Goal: Transaction & Acquisition: Purchase product/service

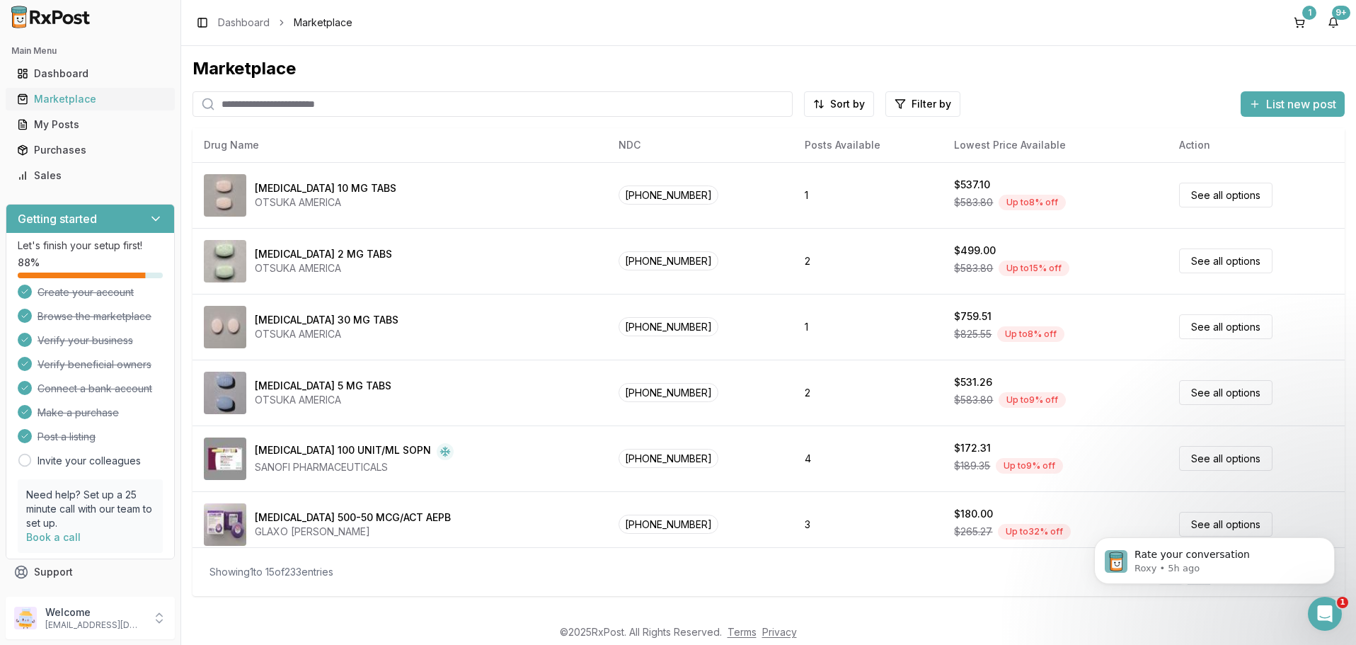
click at [46, 97] on div "Marketplace" at bounding box center [90, 99] width 146 height 14
click at [927, 109] on html "Main Menu Dashboard Marketplace My Posts Purchases Sales Getting started Let's …" at bounding box center [678, 322] width 1356 height 645
click at [764, 134] on button "button" at bounding box center [762, 134] width 11 height 11
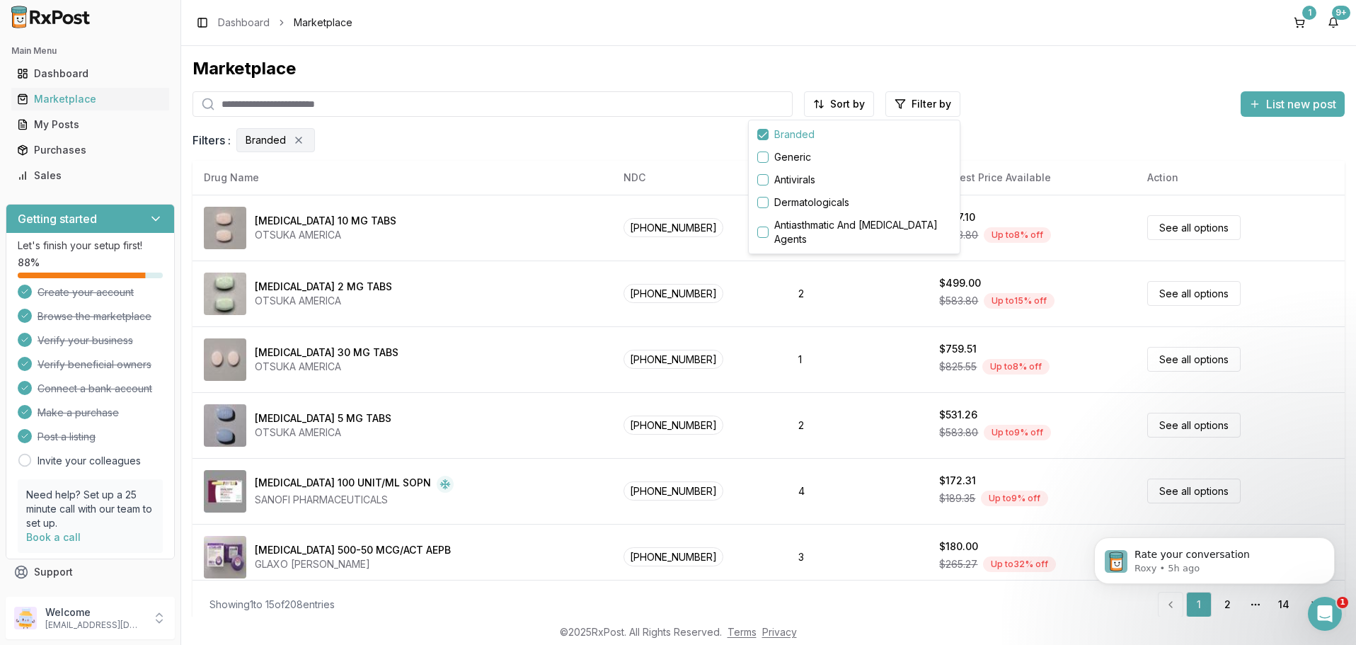
click at [569, 363] on html "Main Menu Dashboard Marketplace My Posts Purchases Sales Getting started Let's …" at bounding box center [678, 322] width 1356 height 645
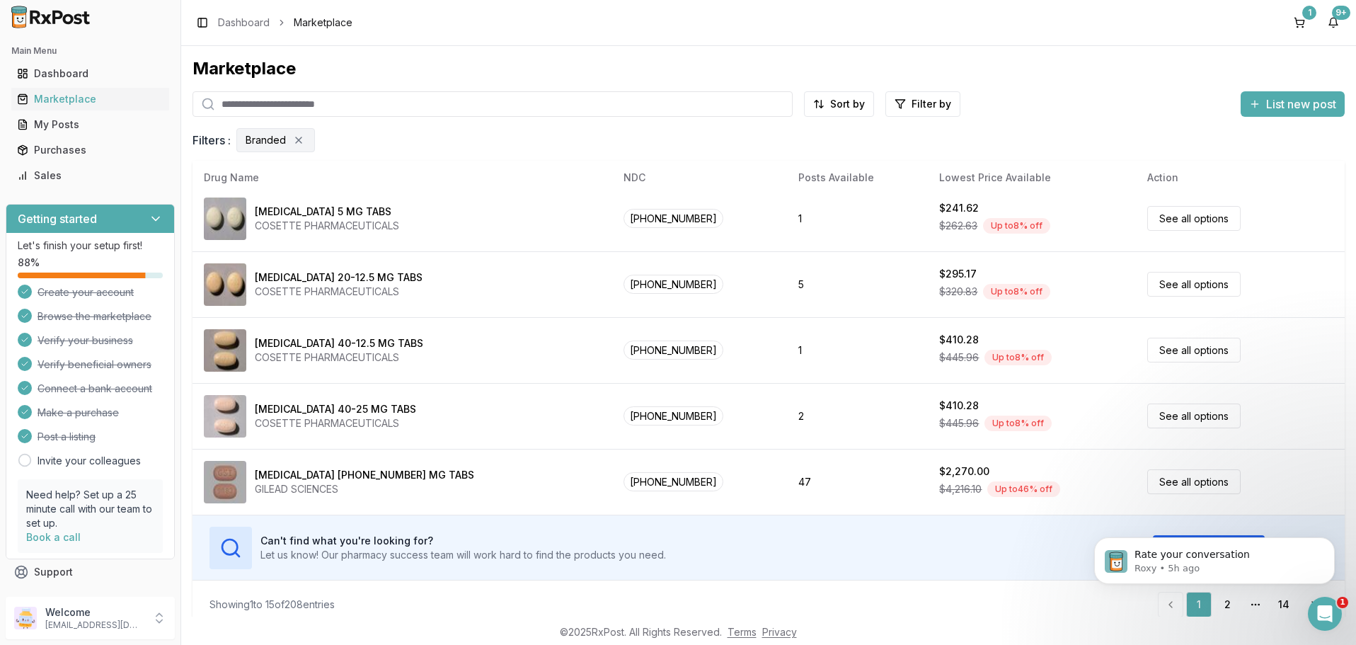
scroll to position [668, 0]
click at [1219, 513] on html "Rate your conversation Roxy • 5h ago" at bounding box center [1214, 510] width 283 height 6
click at [1220, 513] on html "Rate your conversation Roxy • 5h ago" at bounding box center [1214, 510] width 283 height 6
click at [1233, 609] on link "2" at bounding box center [1226, 604] width 25 height 25
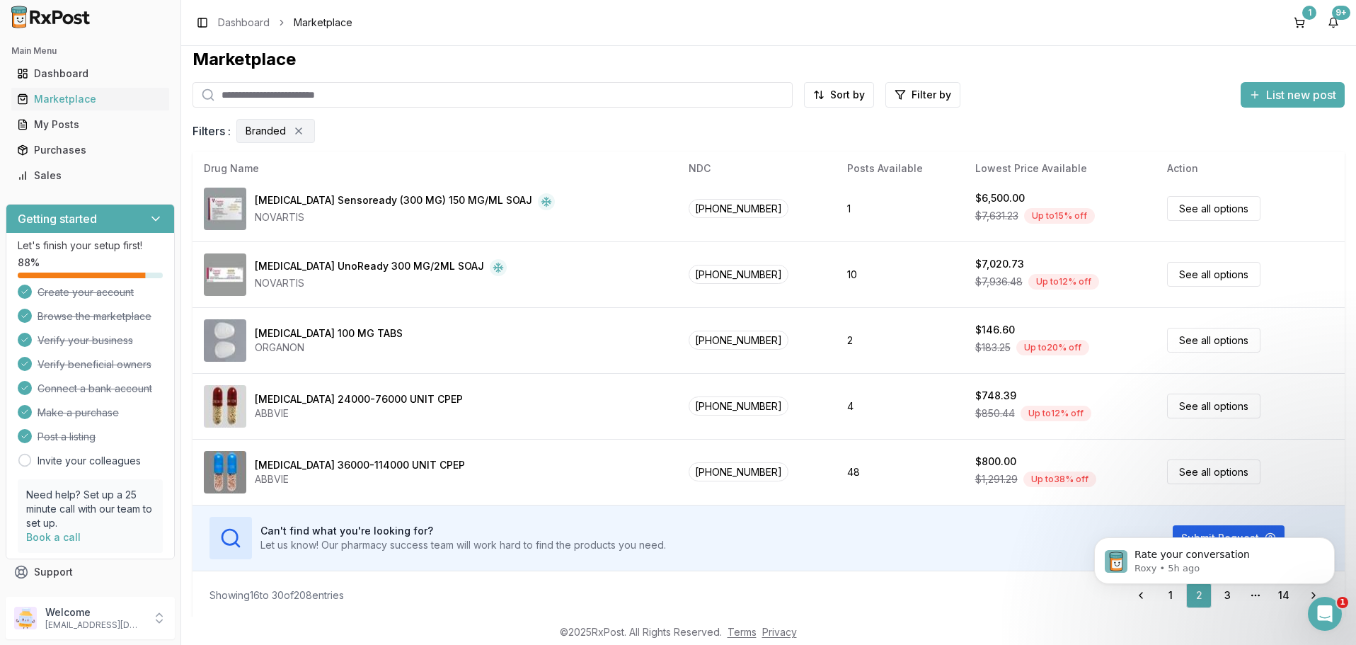
scroll to position [12, 0]
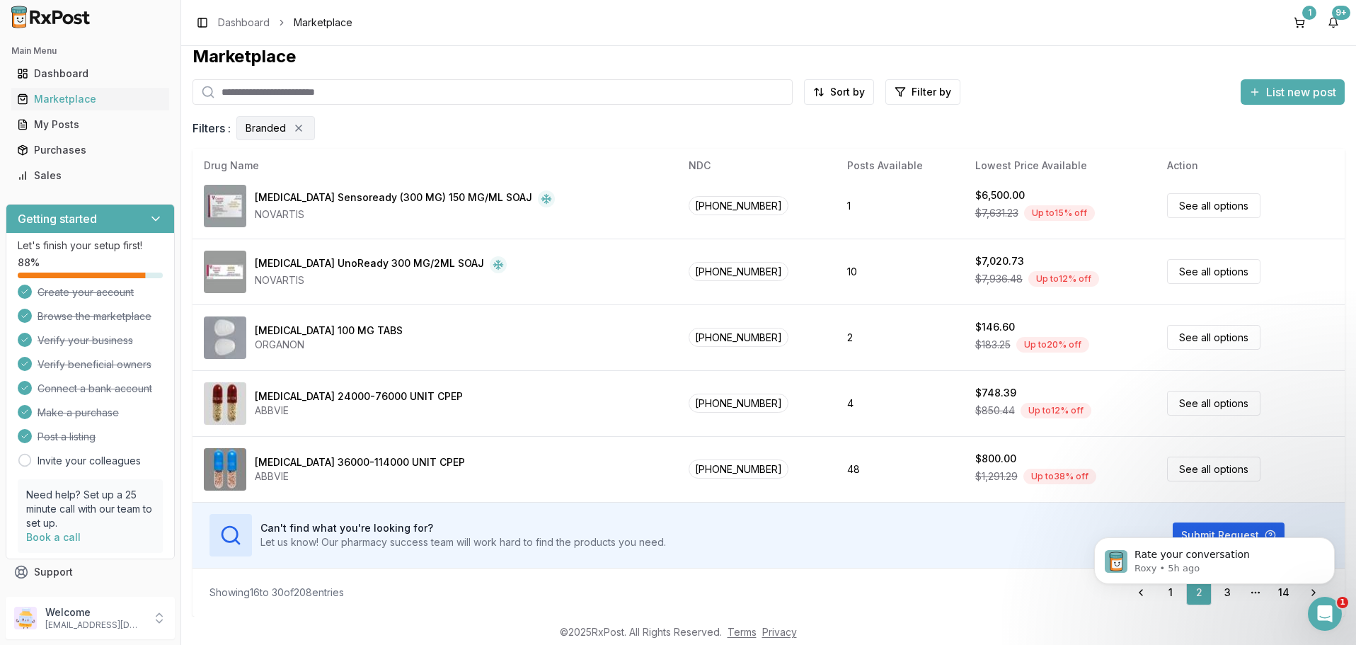
click at [1220, 513] on html "Rate your conversation Roxy • 5h ago" at bounding box center [1214, 510] width 283 height 6
click at [1329, 542] on icon "Dismiss notification" at bounding box center [1331, 541] width 8 height 8
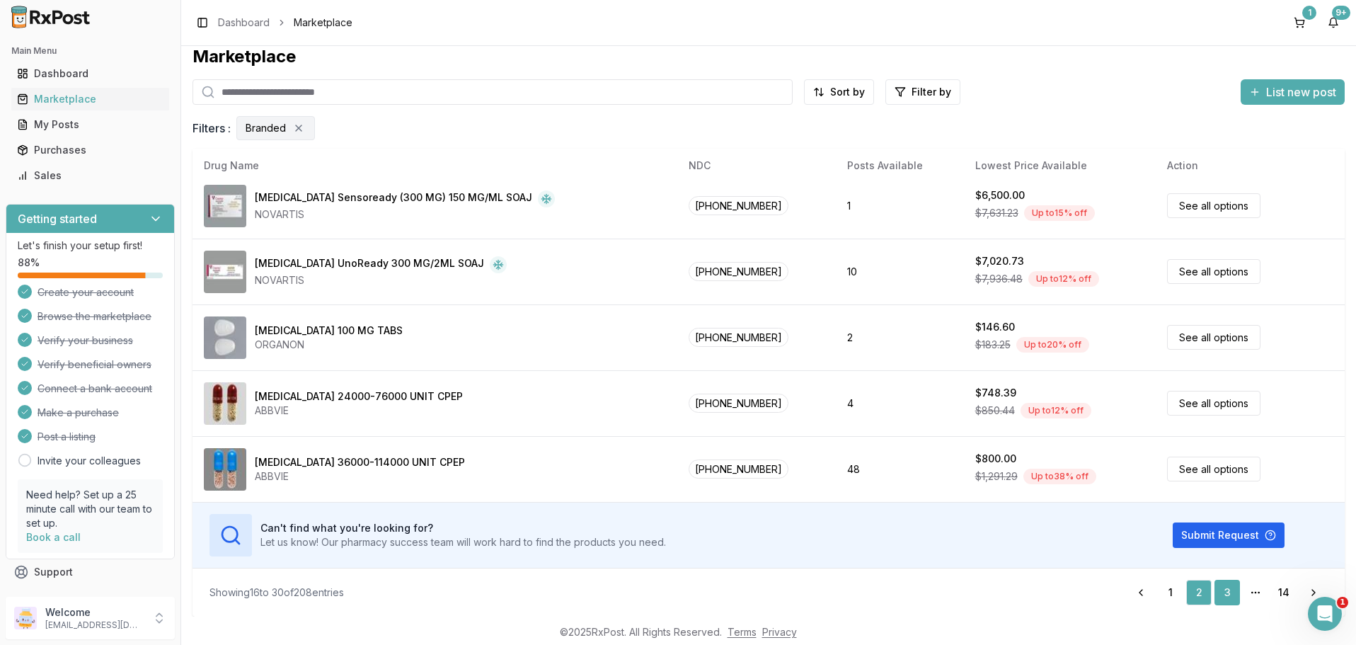
click at [1226, 590] on link "3" at bounding box center [1226, 592] width 25 height 25
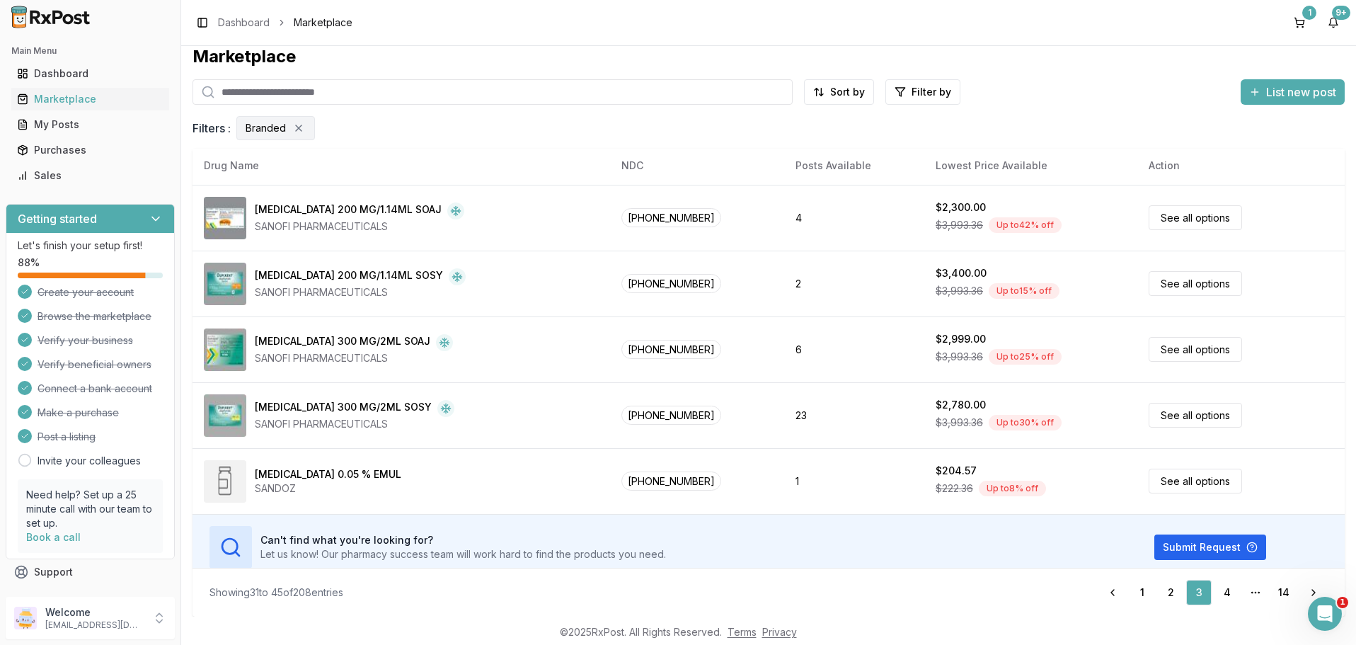
scroll to position [668, 0]
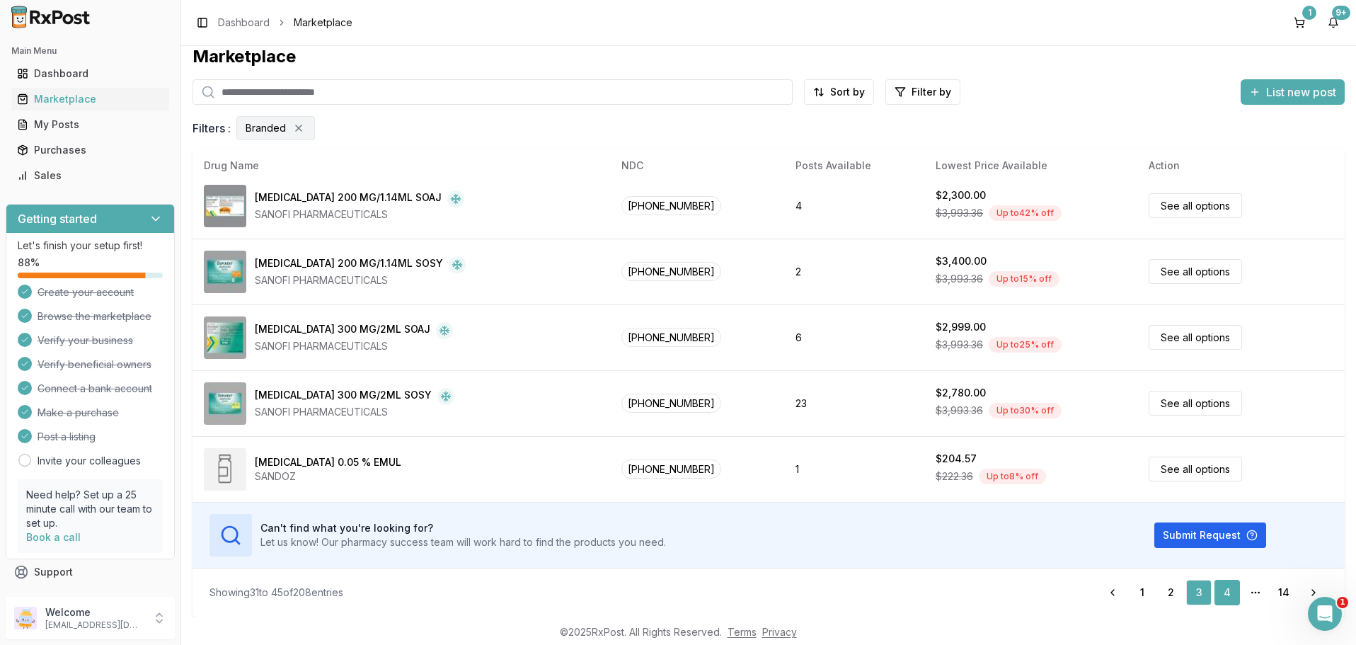
click at [1230, 590] on link "4" at bounding box center [1226, 592] width 25 height 25
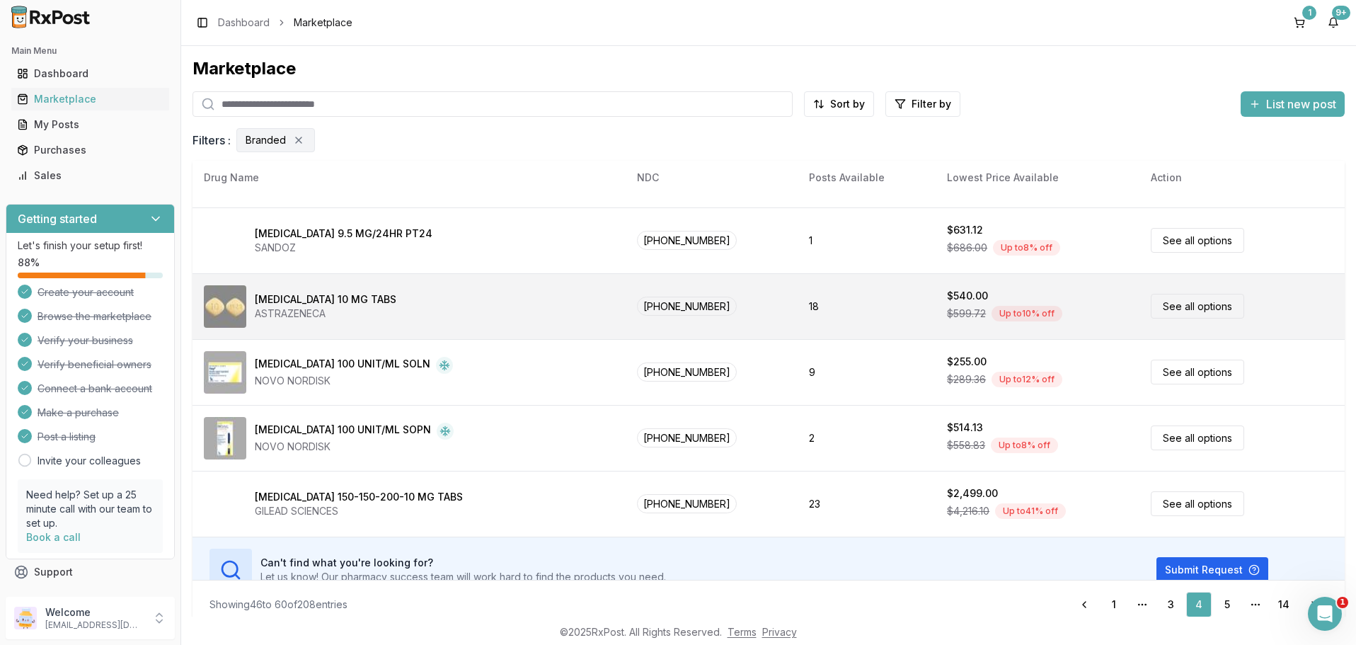
scroll to position [668, 0]
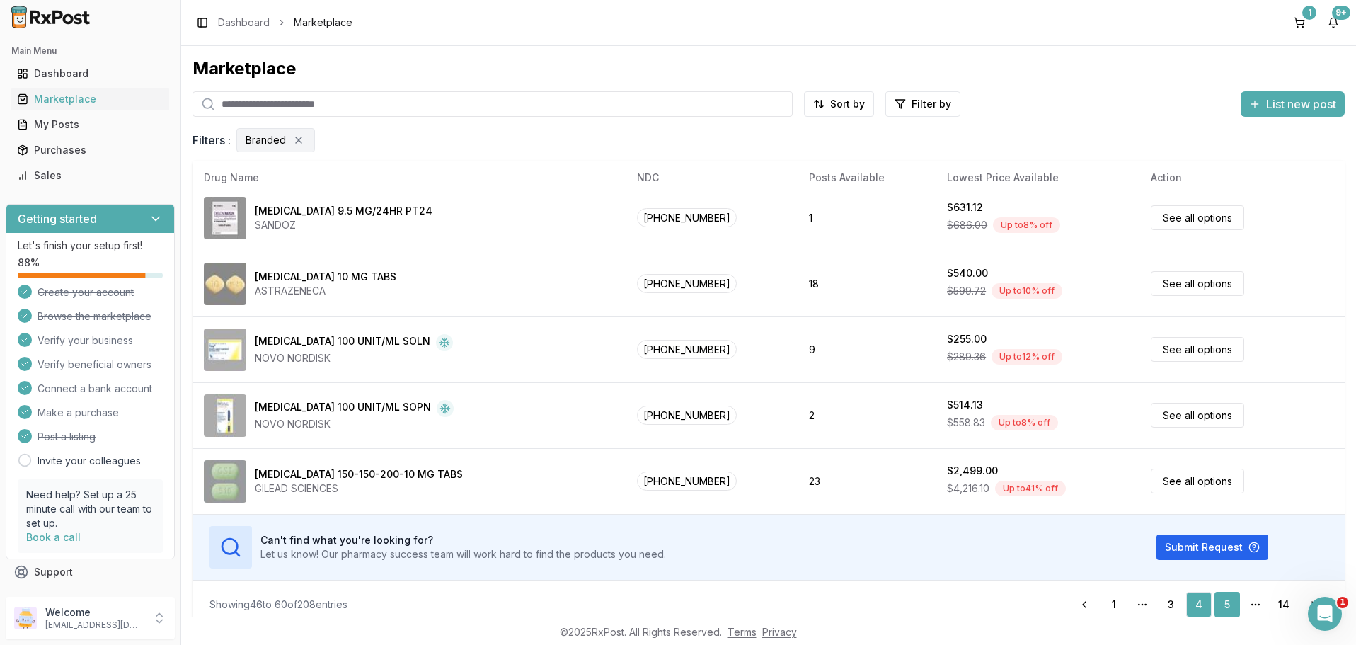
click at [1226, 604] on link "5" at bounding box center [1226, 604] width 25 height 25
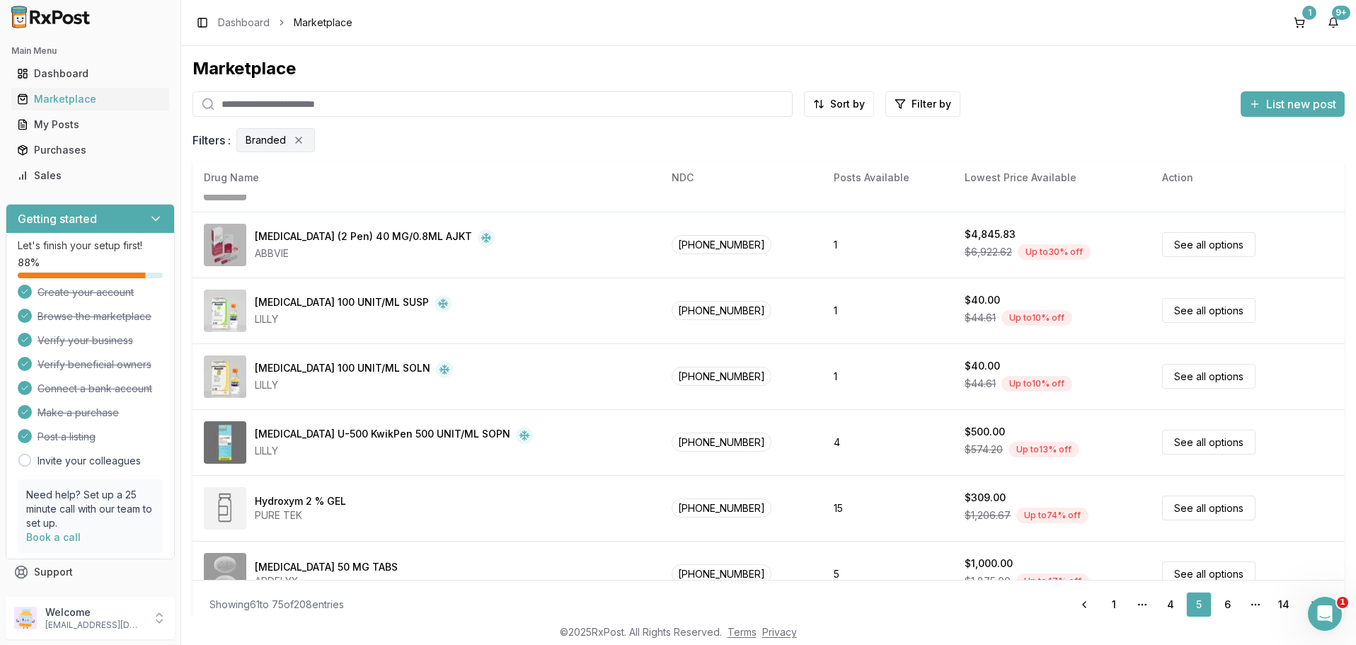
scroll to position [668, 0]
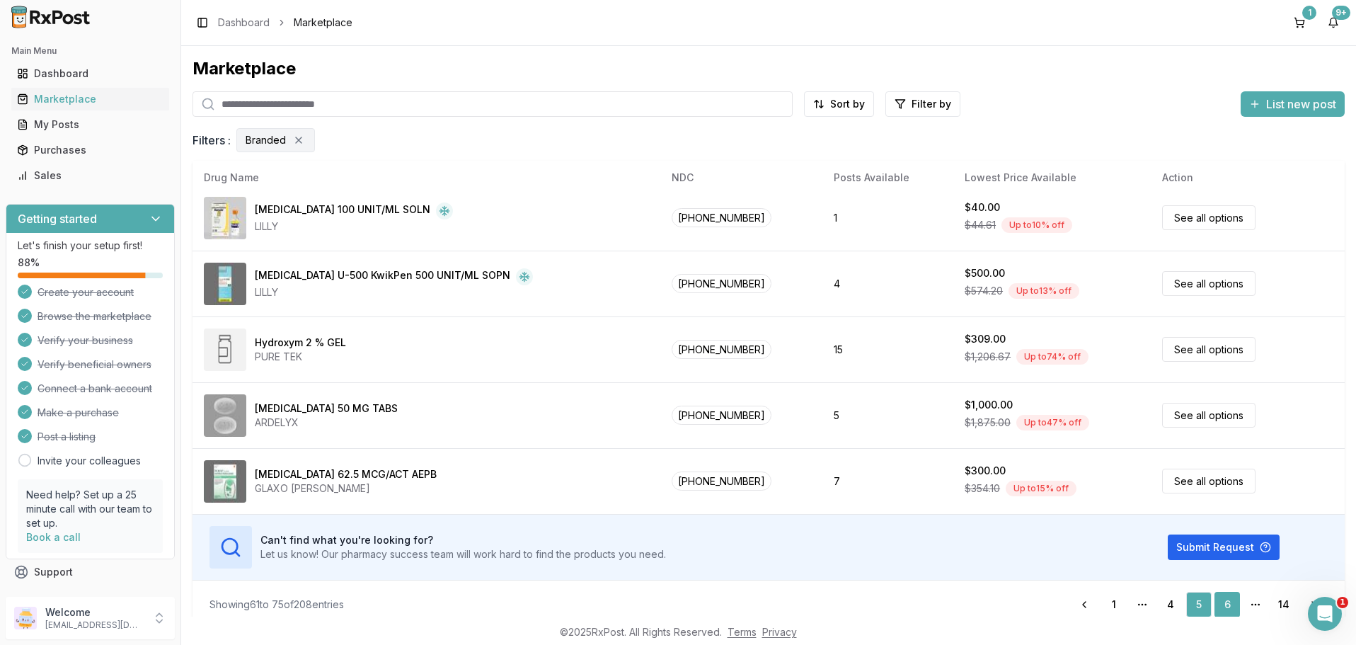
click at [1228, 601] on link "6" at bounding box center [1226, 604] width 25 height 25
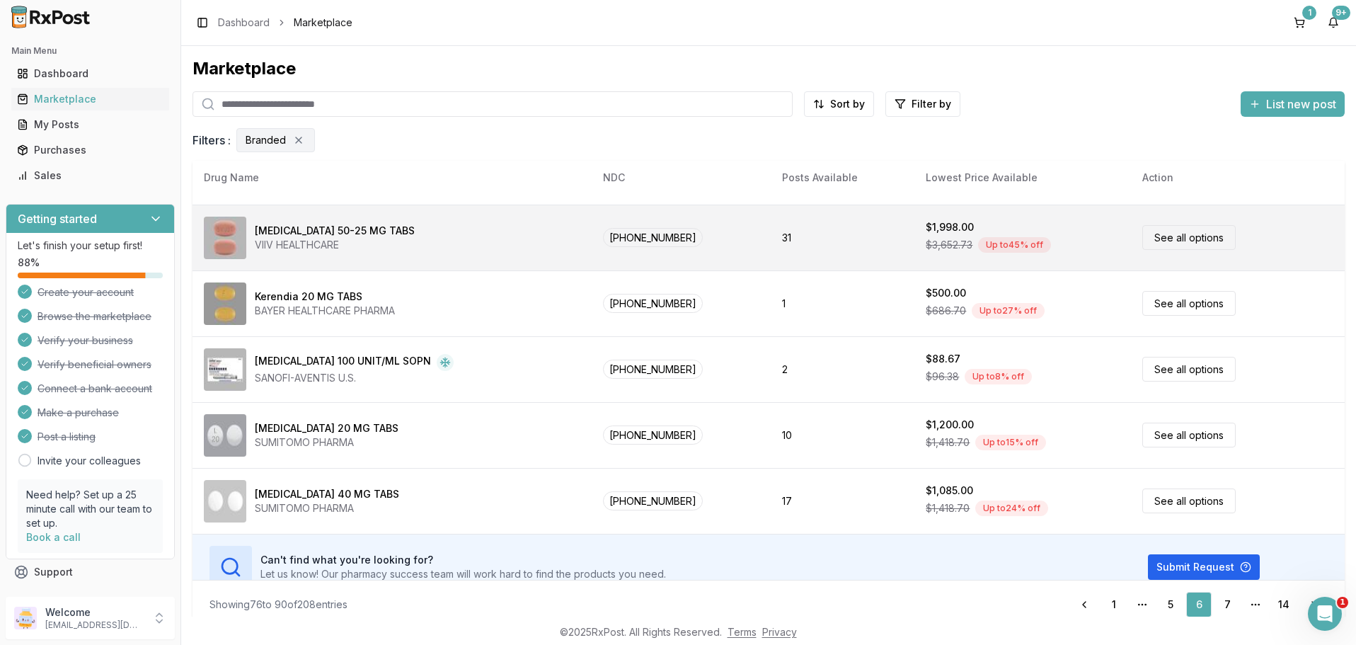
scroll to position [668, 0]
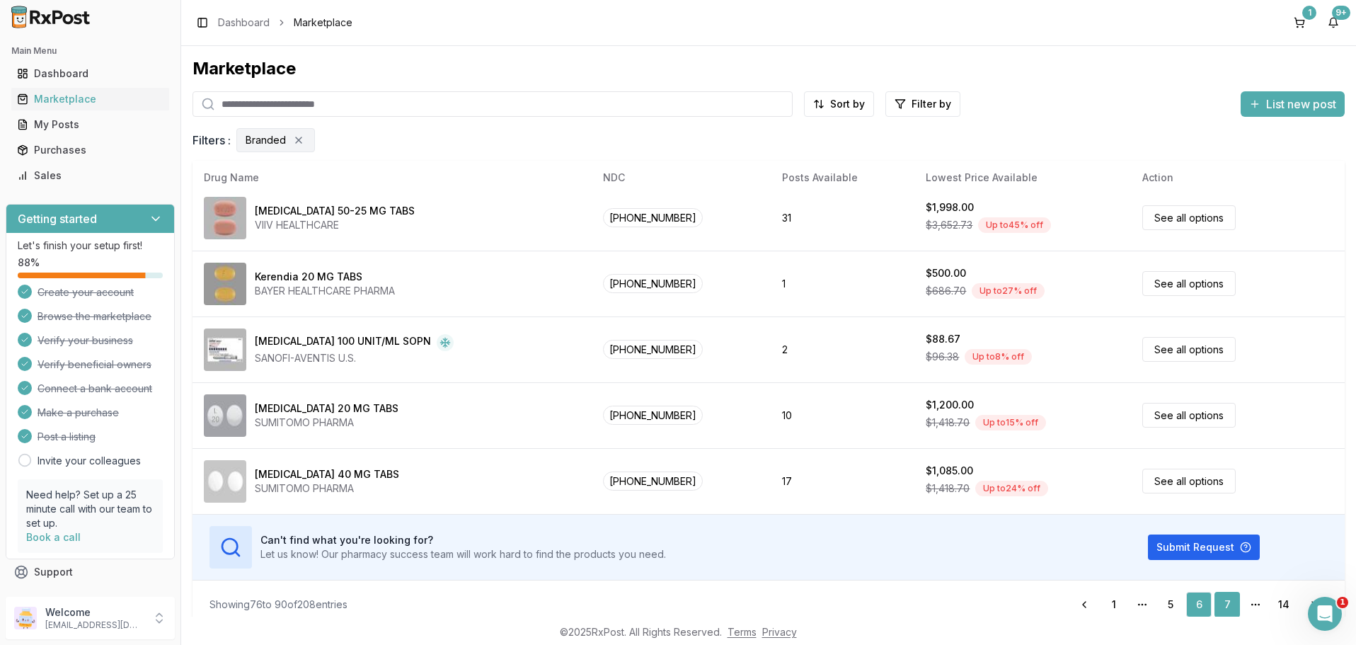
click at [1228, 601] on link "7" at bounding box center [1226, 604] width 25 height 25
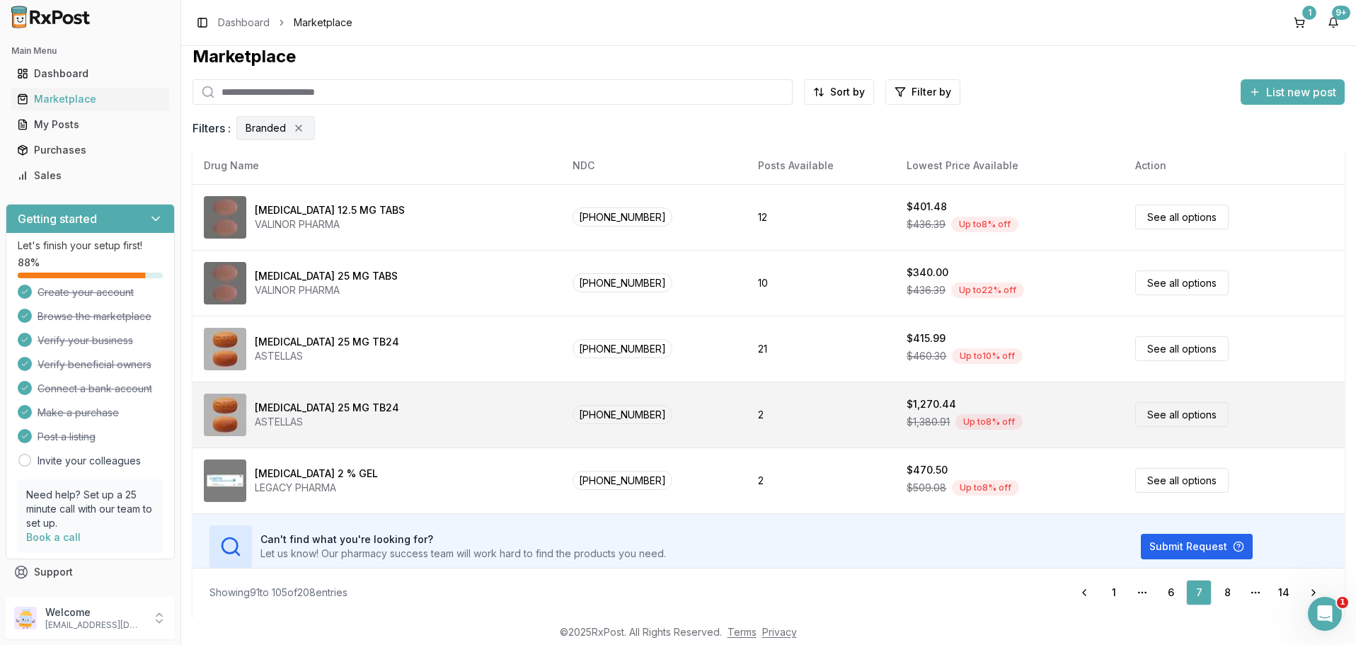
scroll to position [668, 0]
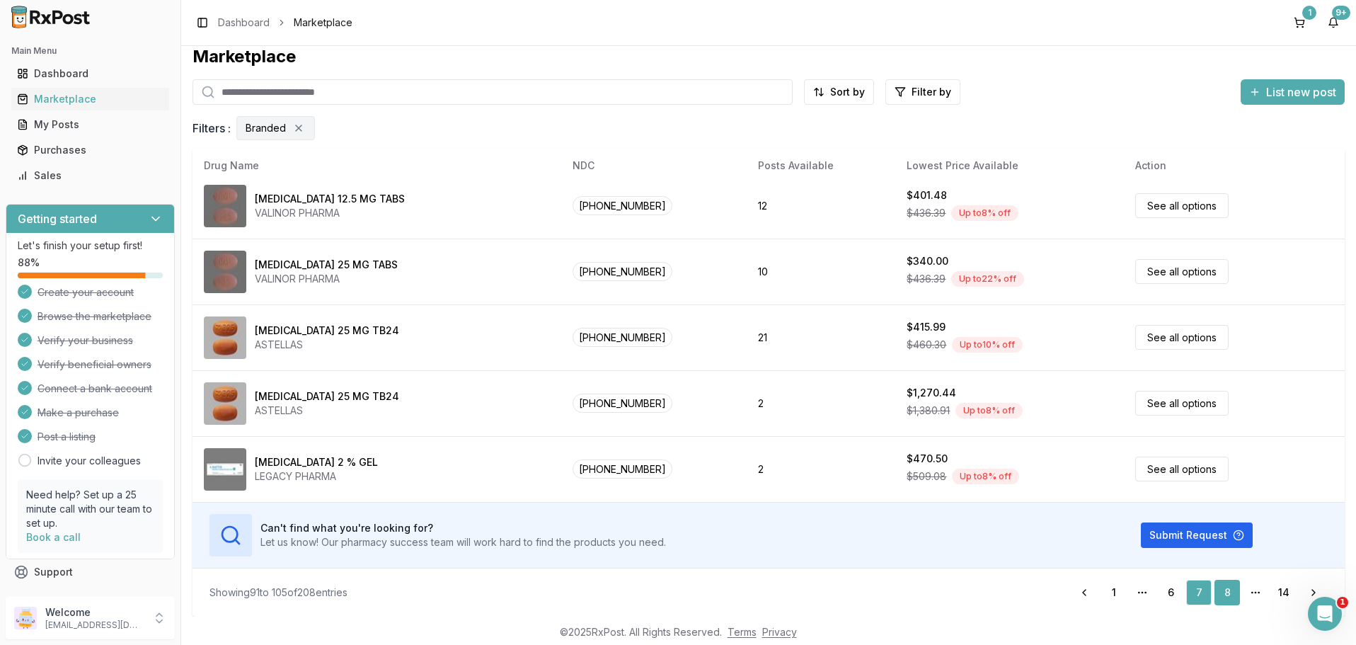
click at [1228, 591] on link "8" at bounding box center [1226, 592] width 25 height 25
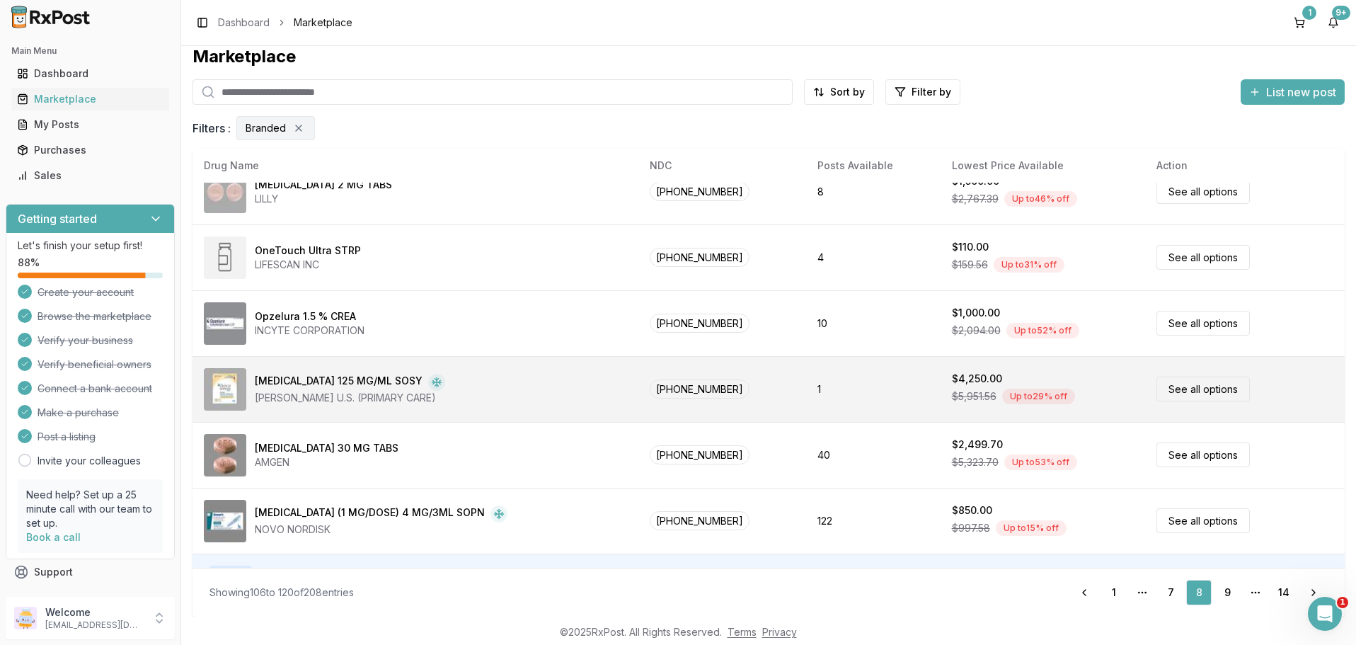
scroll to position [668, 0]
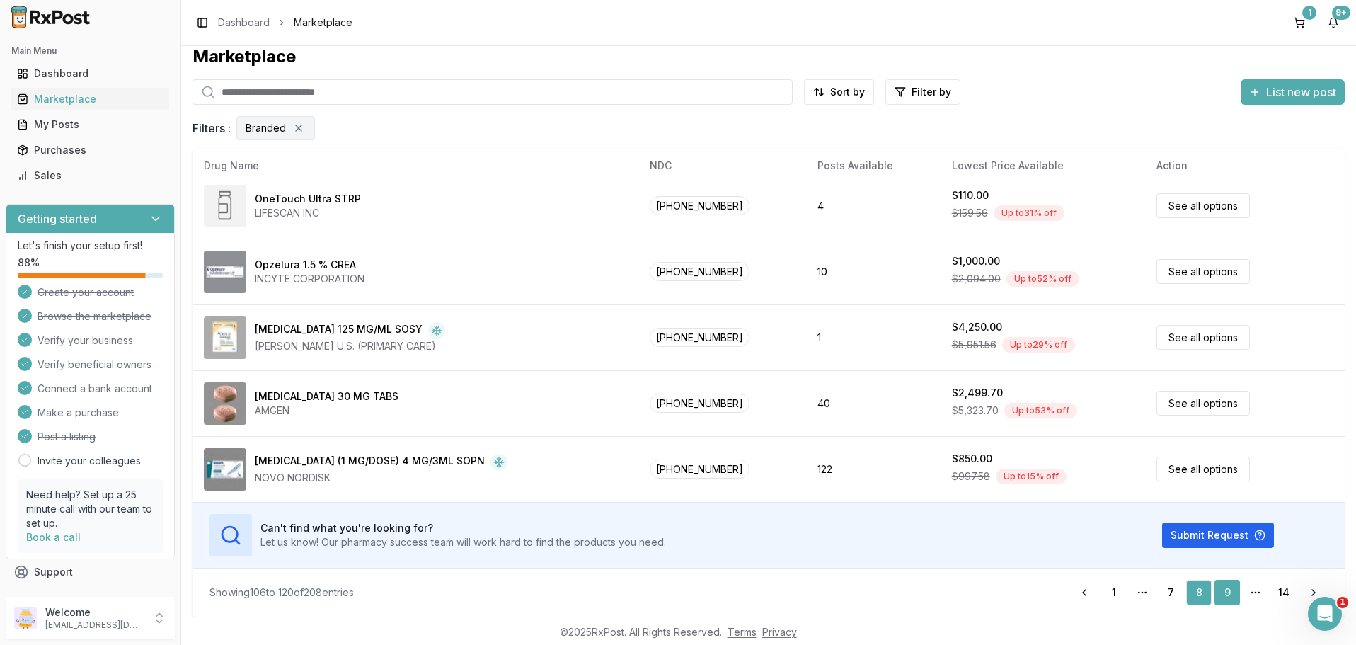
click at [1223, 590] on link "9" at bounding box center [1226, 592] width 25 height 25
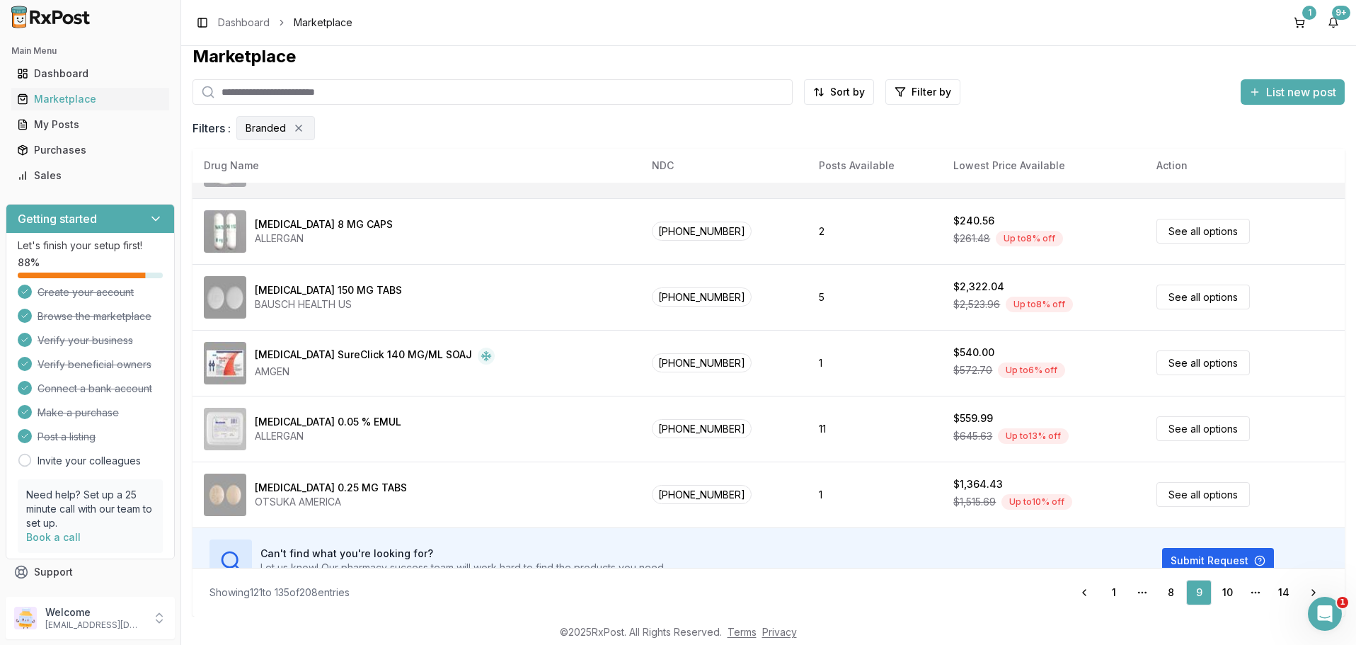
scroll to position [668, 0]
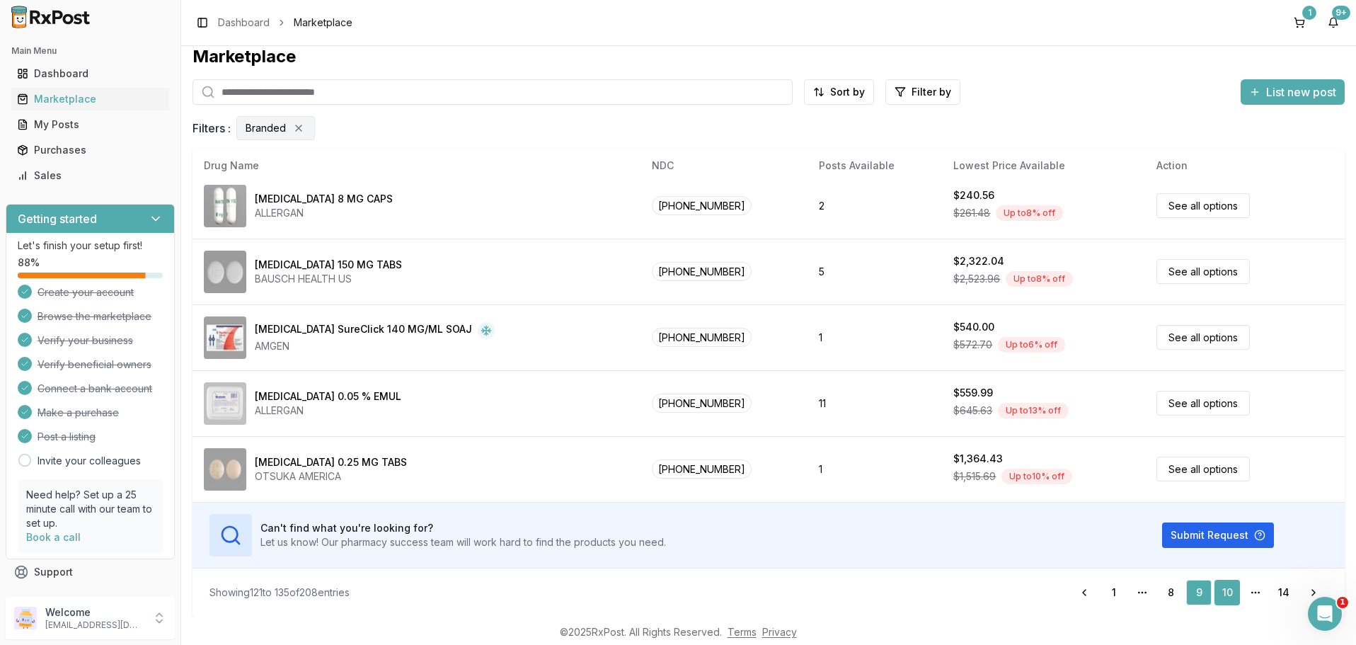
click at [1228, 590] on link "10" at bounding box center [1226, 592] width 25 height 25
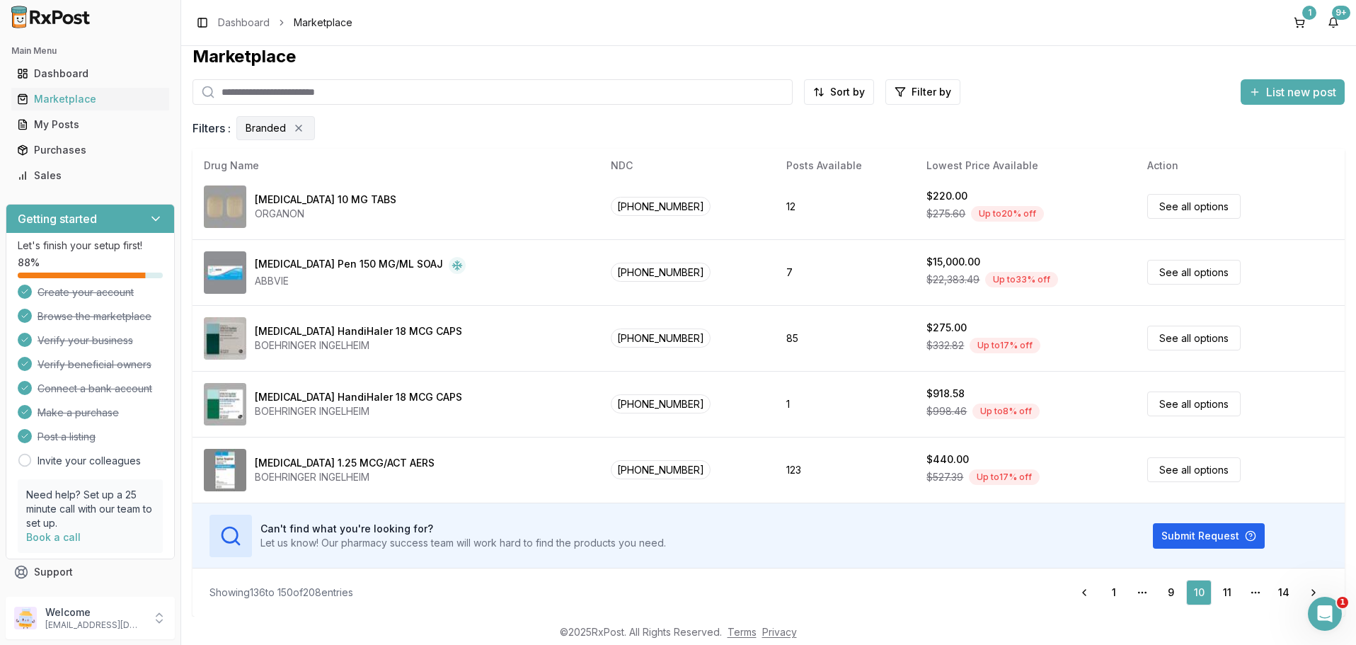
scroll to position [668, 0]
click at [1224, 592] on link "11" at bounding box center [1226, 592] width 25 height 25
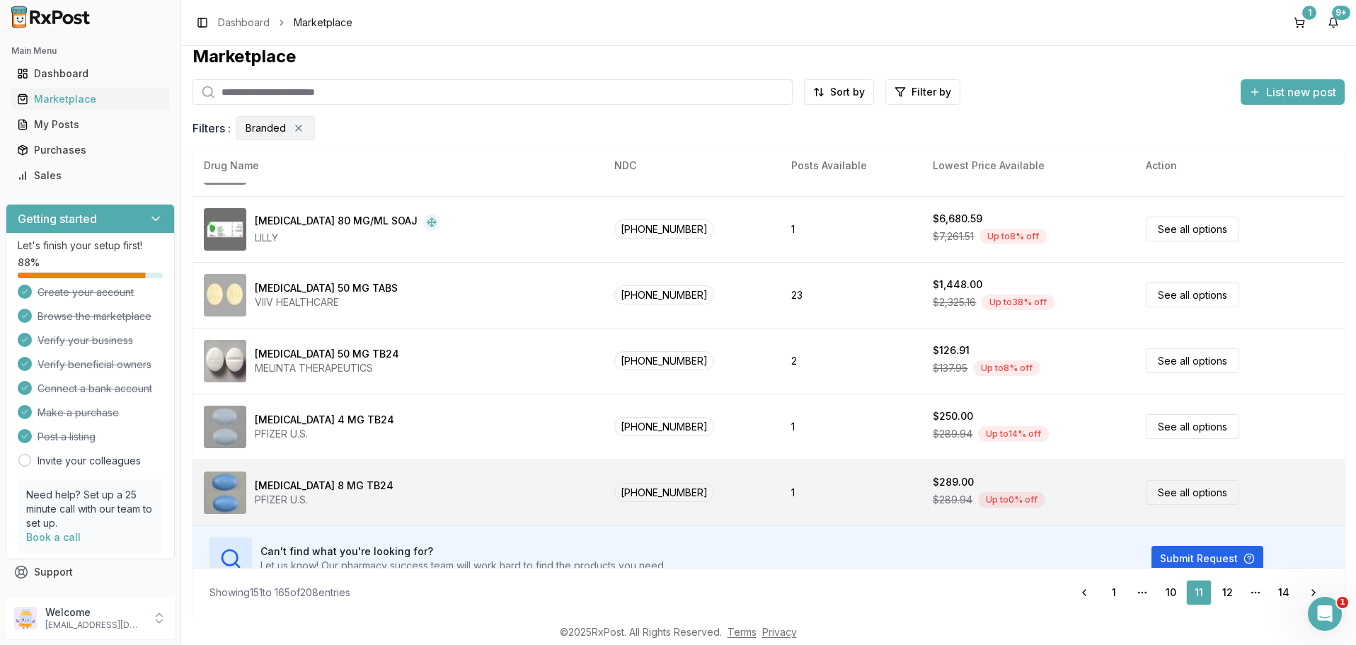
scroll to position [668, 0]
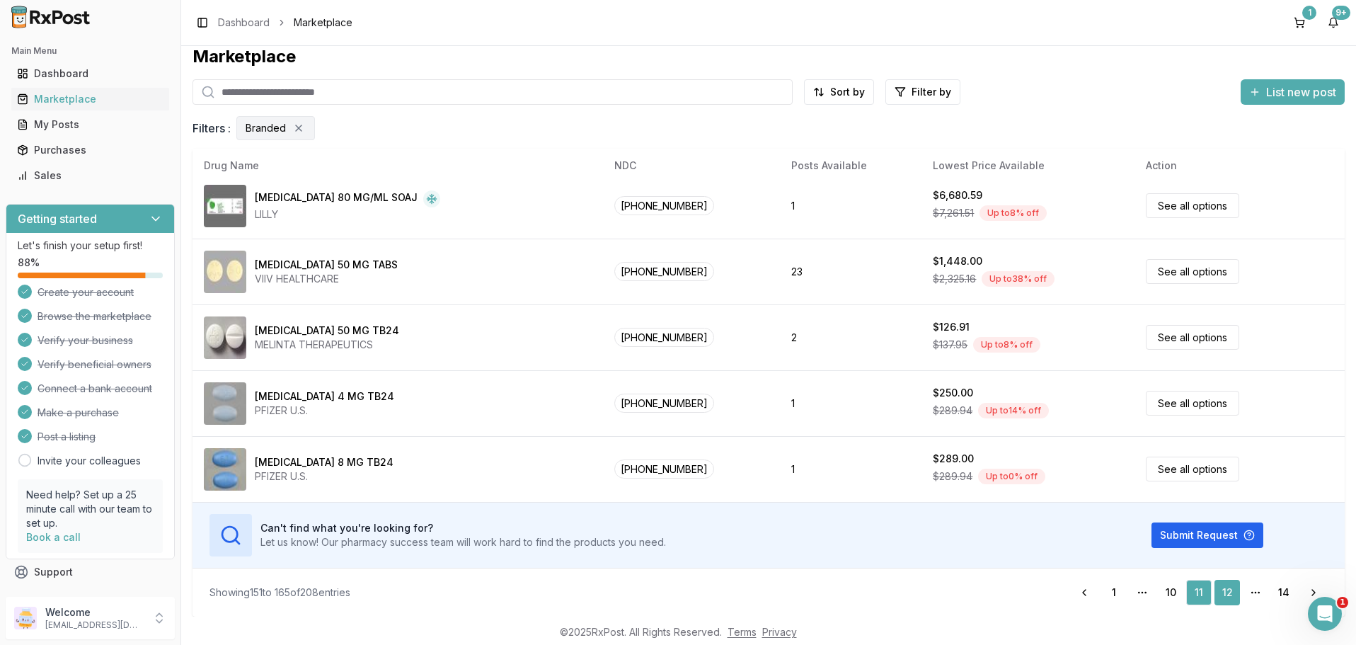
click at [1231, 594] on link "12" at bounding box center [1226, 592] width 25 height 25
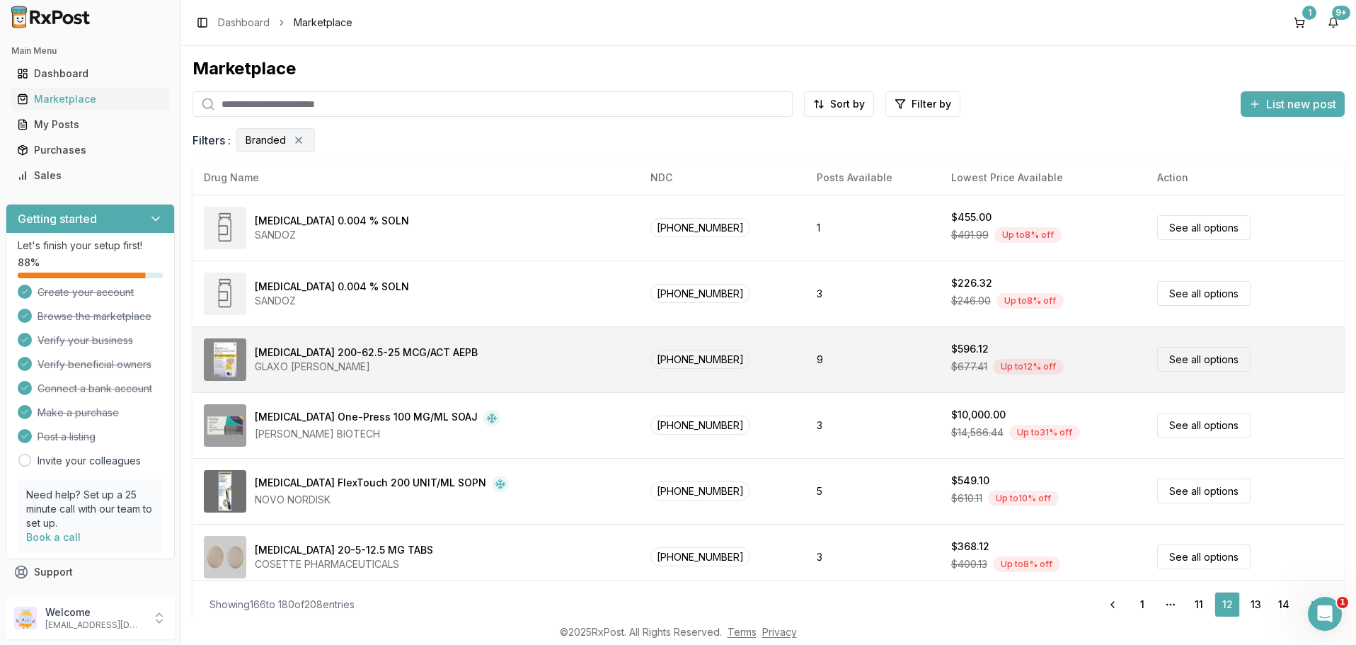
click at [1172, 356] on link "See all options" at bounding box center [1203, 359] width 93 height 25
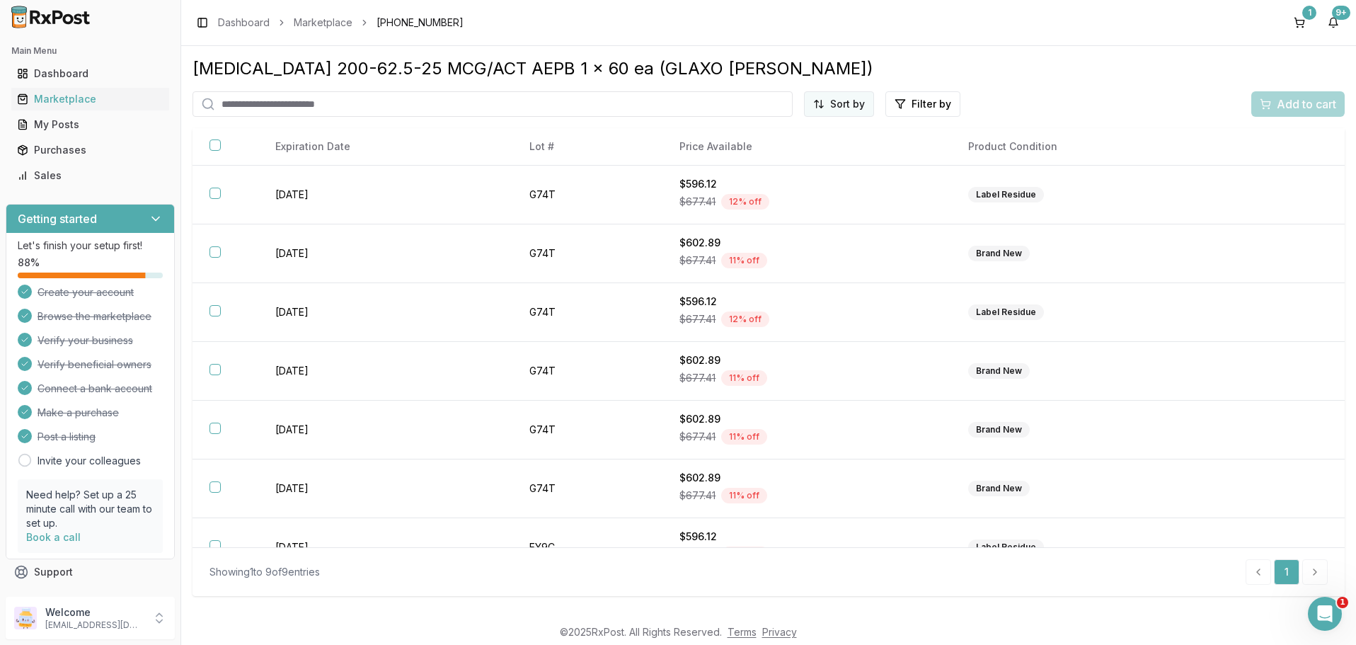
click at [843, 106] on html "Main Menu Dashboard Marketplace My Posts Purchases Sales Getting started Let's …" at bounding box center [678, 322] width 1356 height 645
click at [791, 158] on div "Price (Low to High)" at bounding box center [804, 157] width 134 height 23
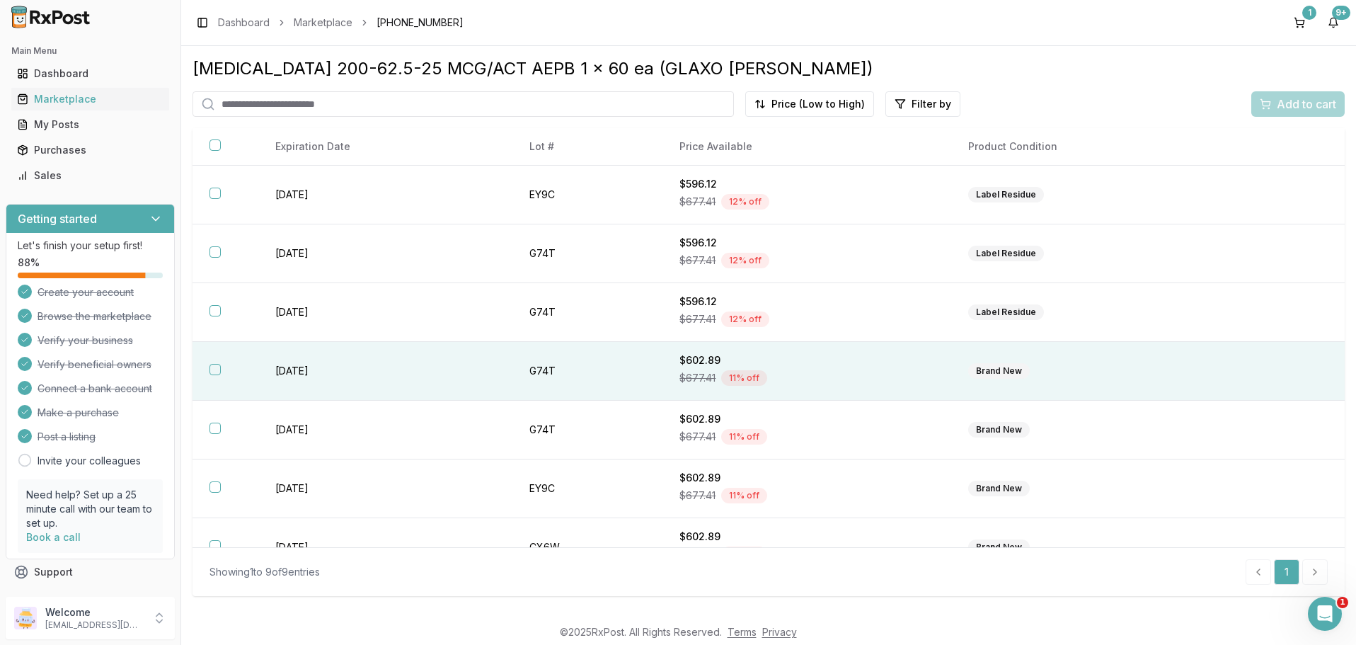
scroll to position [85, 0]
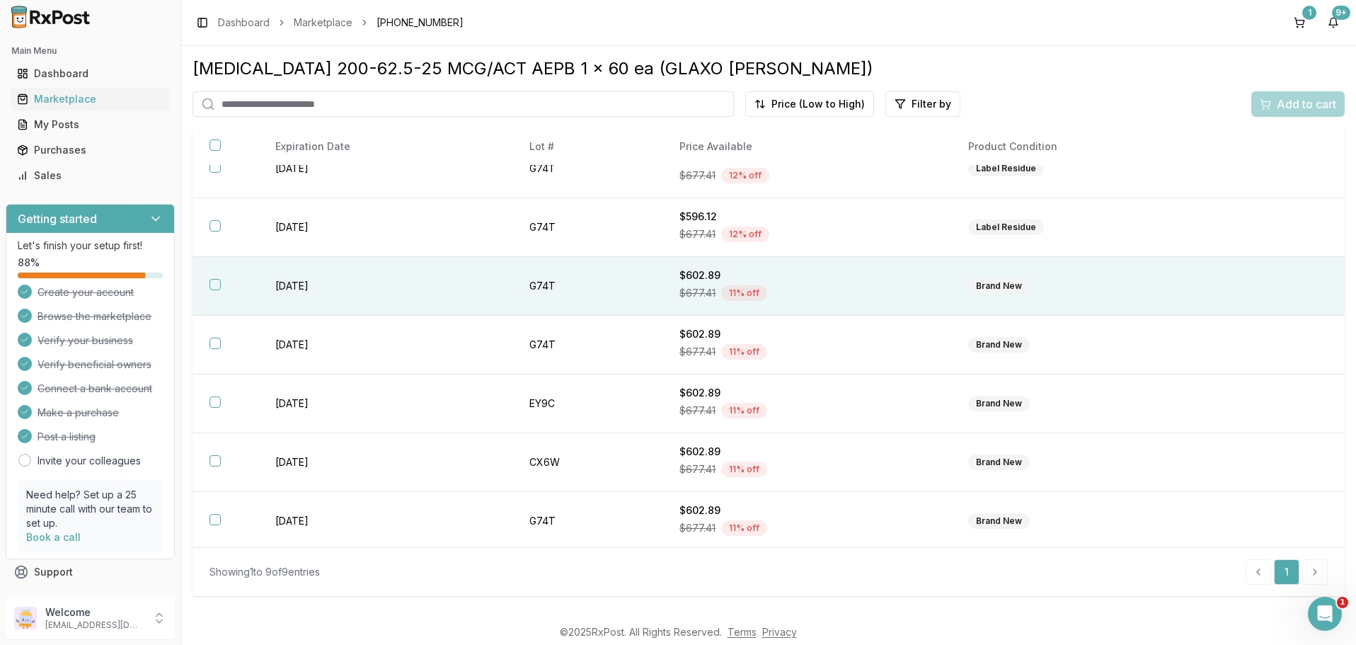
click at [214, 288] on button "button" at bounding box center [214, 284] width 11 height 11
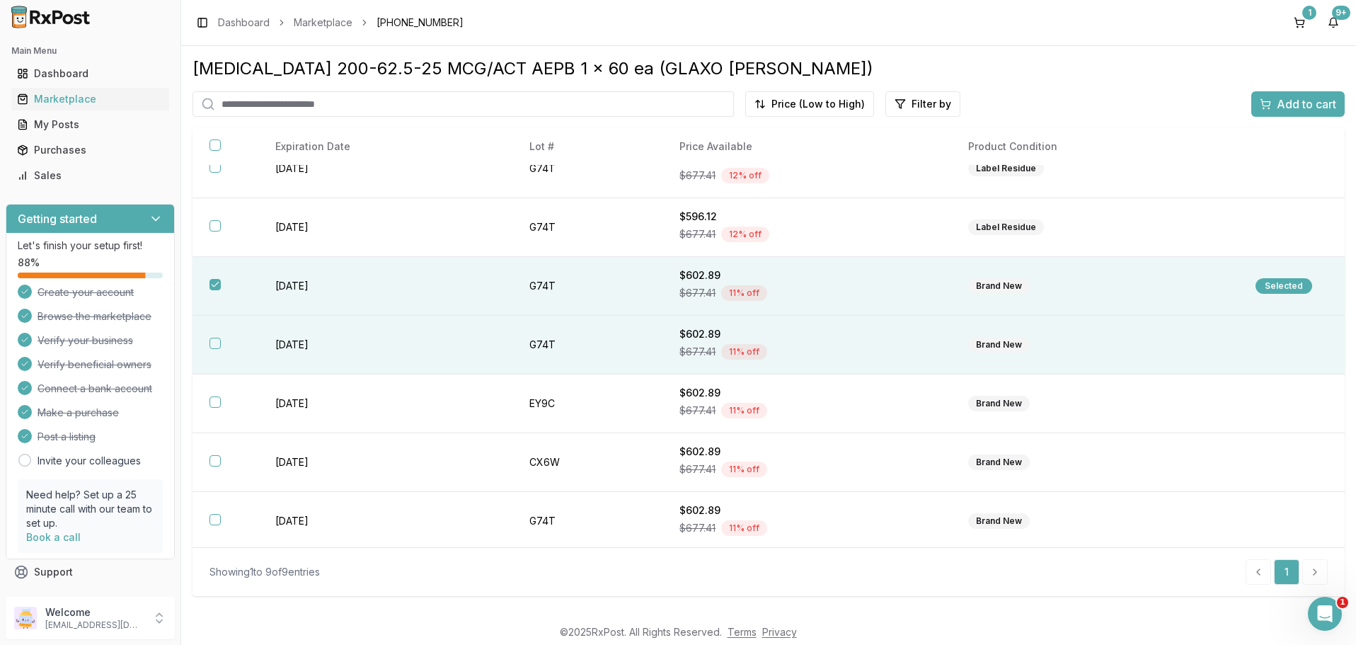
click at [216, 349] on button "button" at bounding box center [214, 343] width 11 height 11
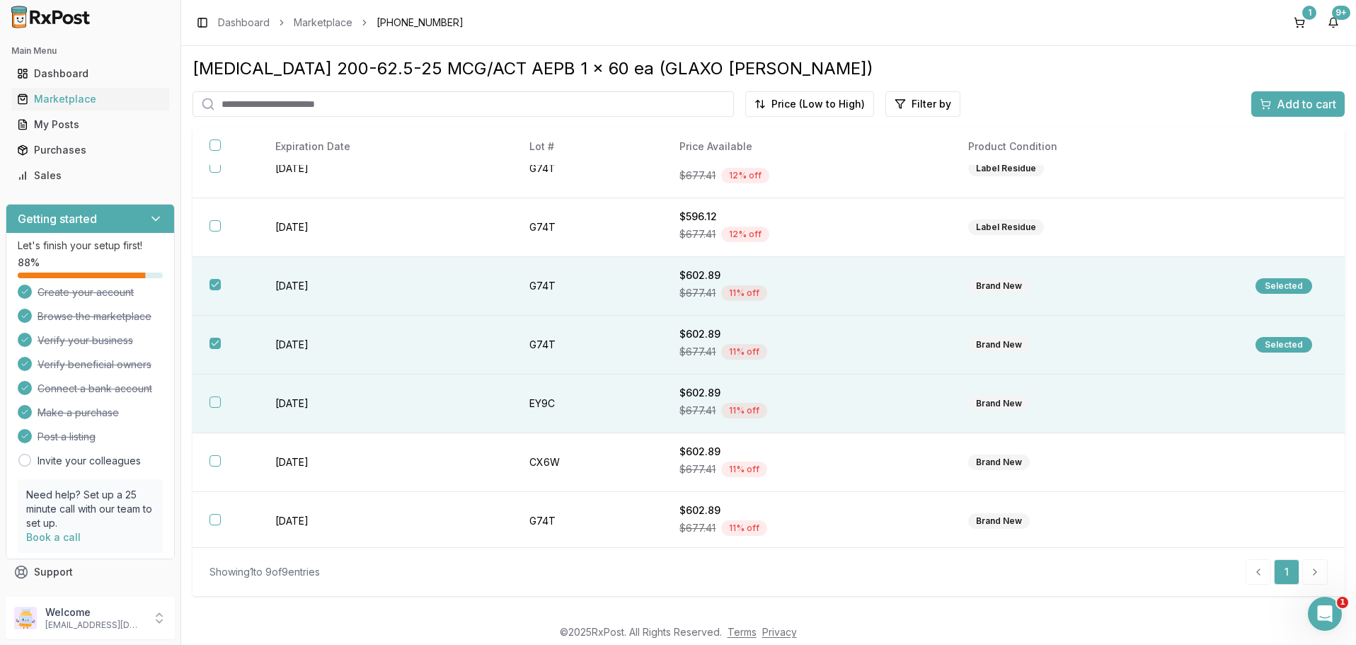
click at [214, 408] on button "button" at bounding box center [214, 401] width 11 height 11
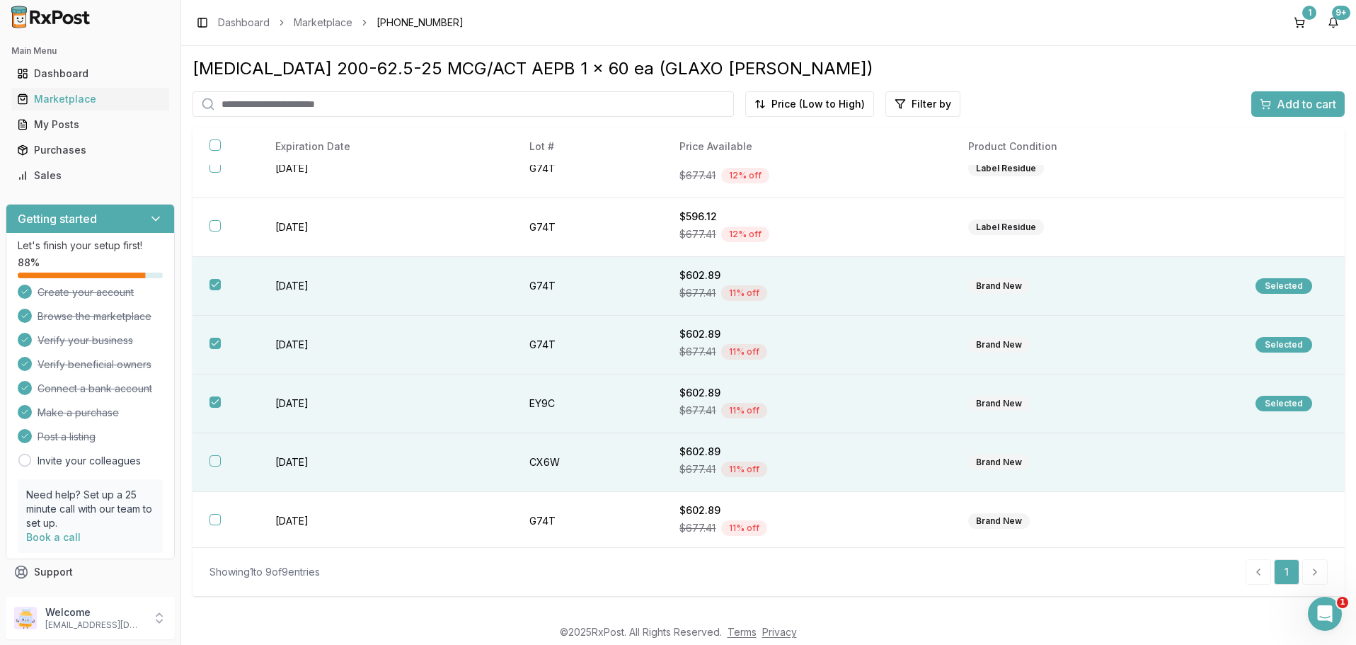
click at [214, 466] on button "button" at bounding box center [214, 460] width 11 height 11
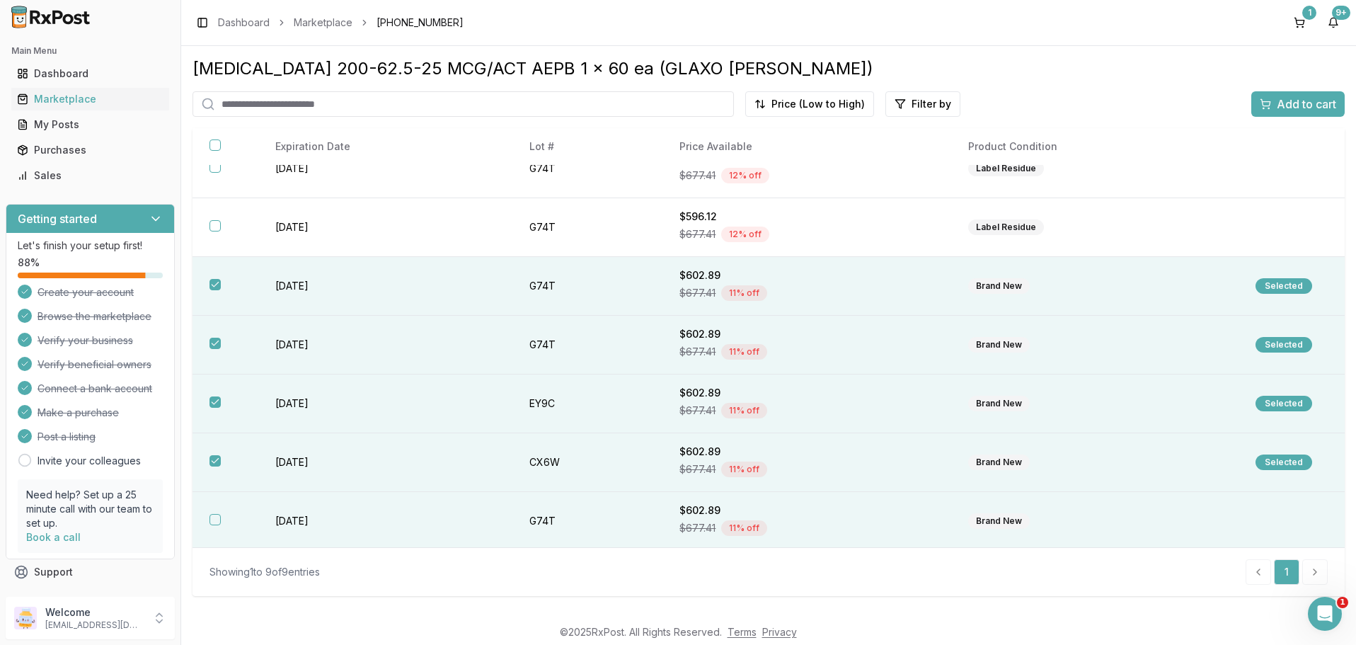
click at [216, 525] on button "button" at bounding box center [214, 519] width 11 height 11
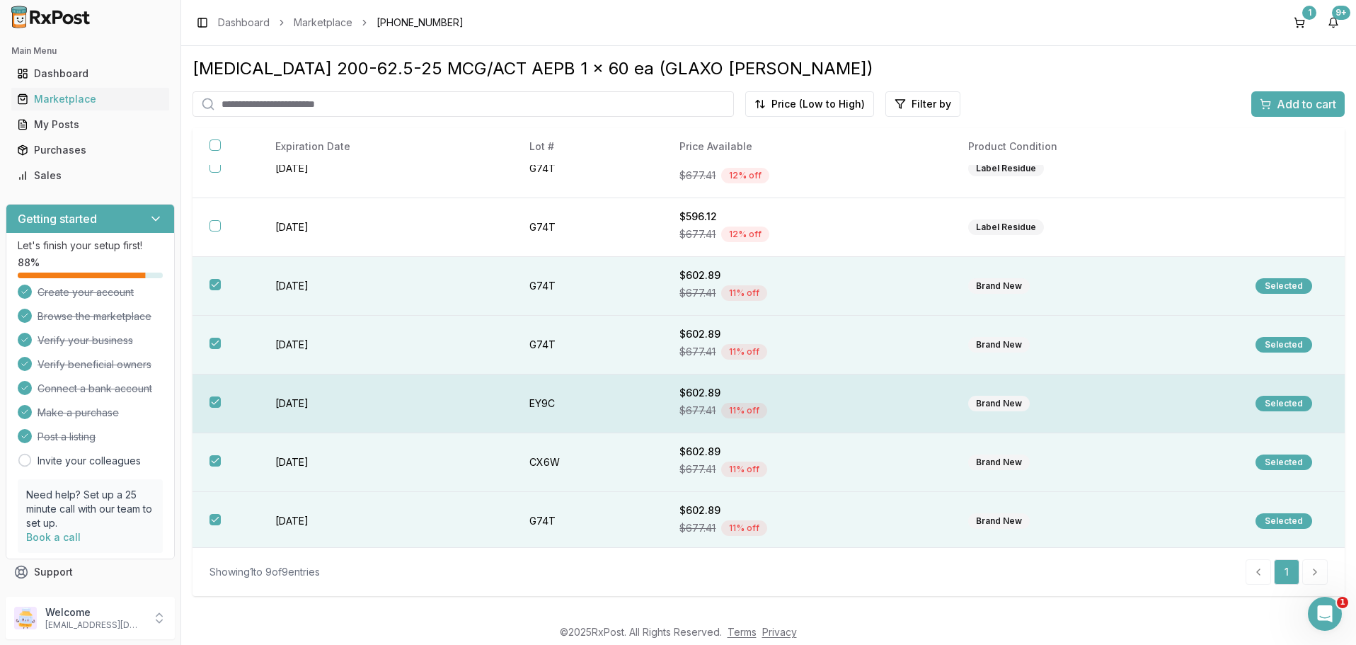
scroll to position [149, 0]
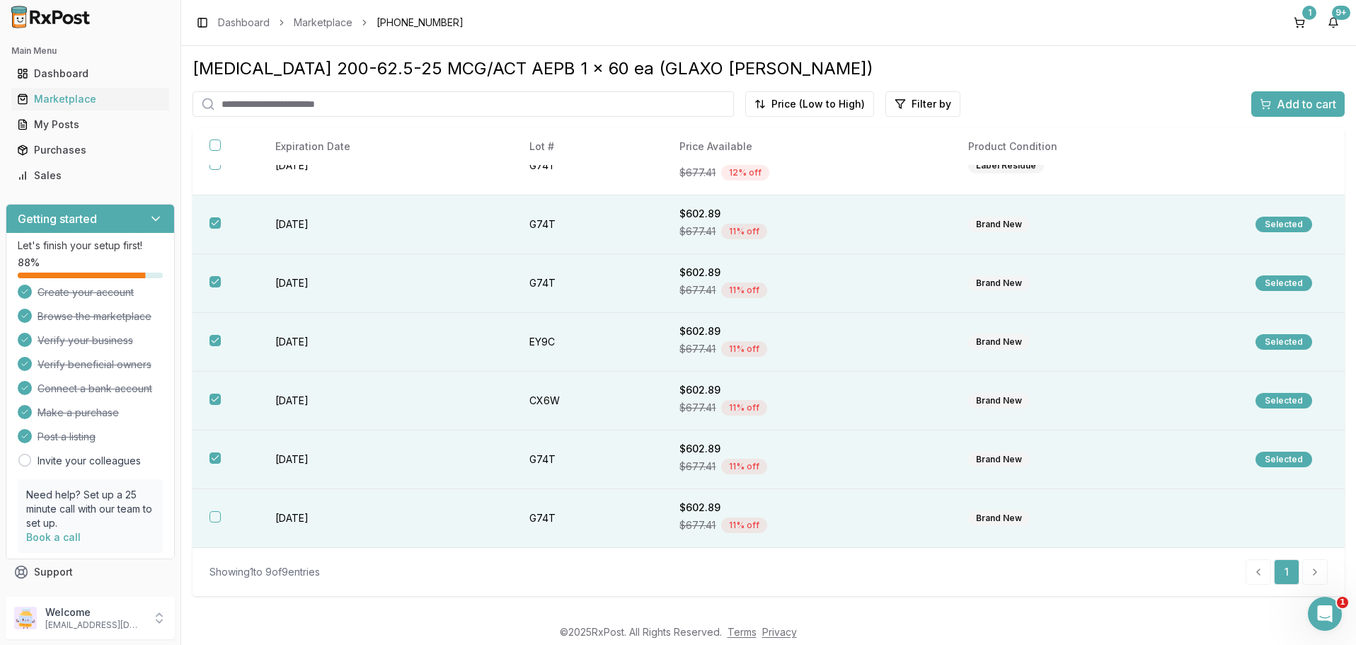
click at [212, 522] on button "button" at bounding box center [214, 516] width 11 height 11
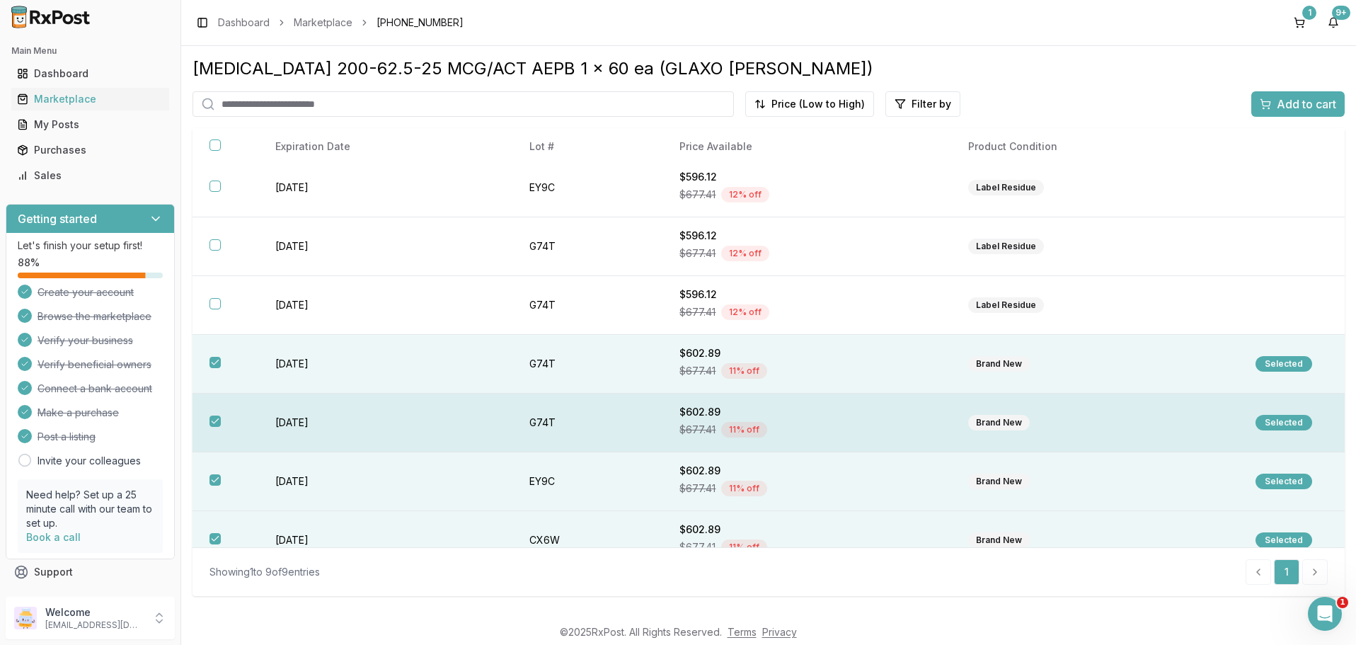
scroll to position [0, 0]
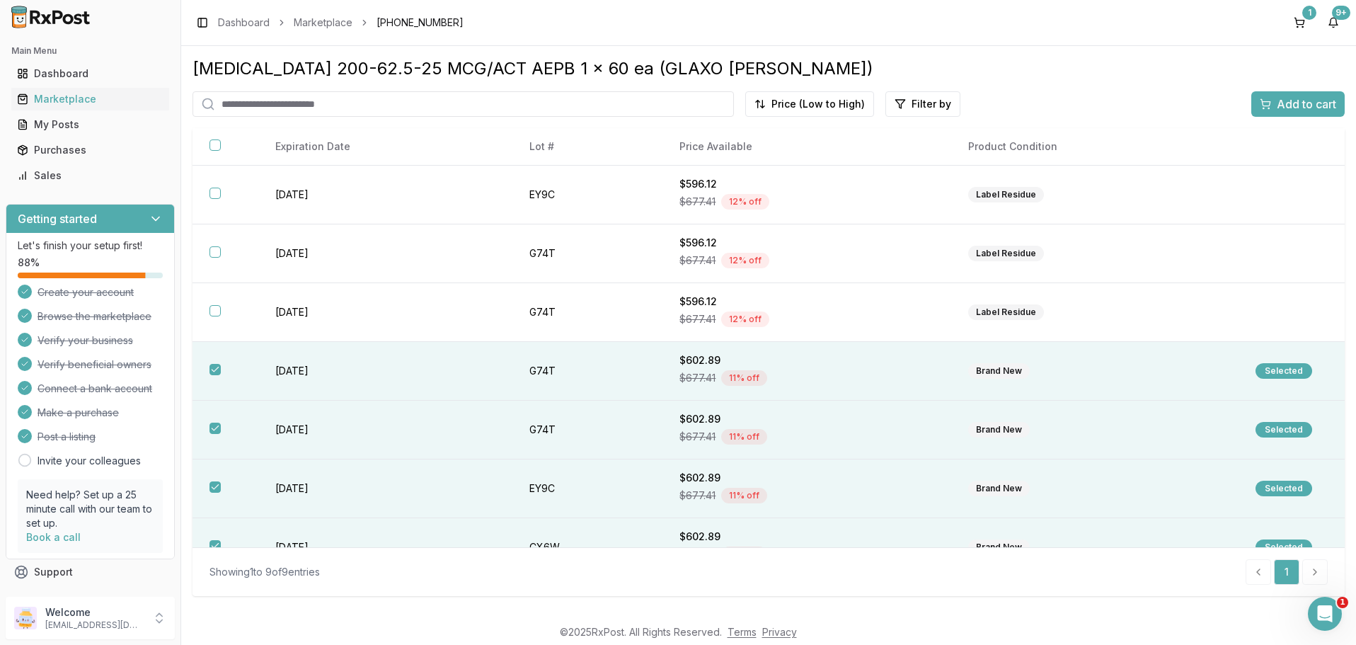
click at [1308, 103] on span "Add to cart" at bounding box center [1306, 104] width 59 height 17
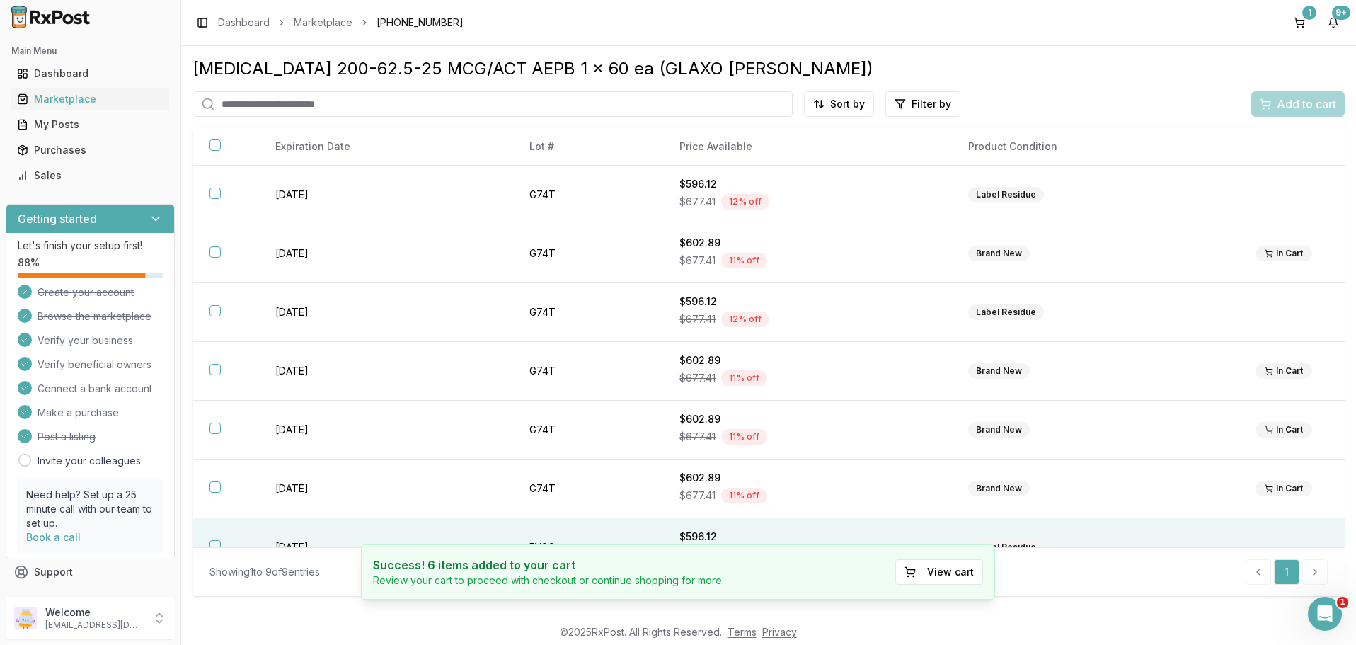
scroll to position [149, 0]
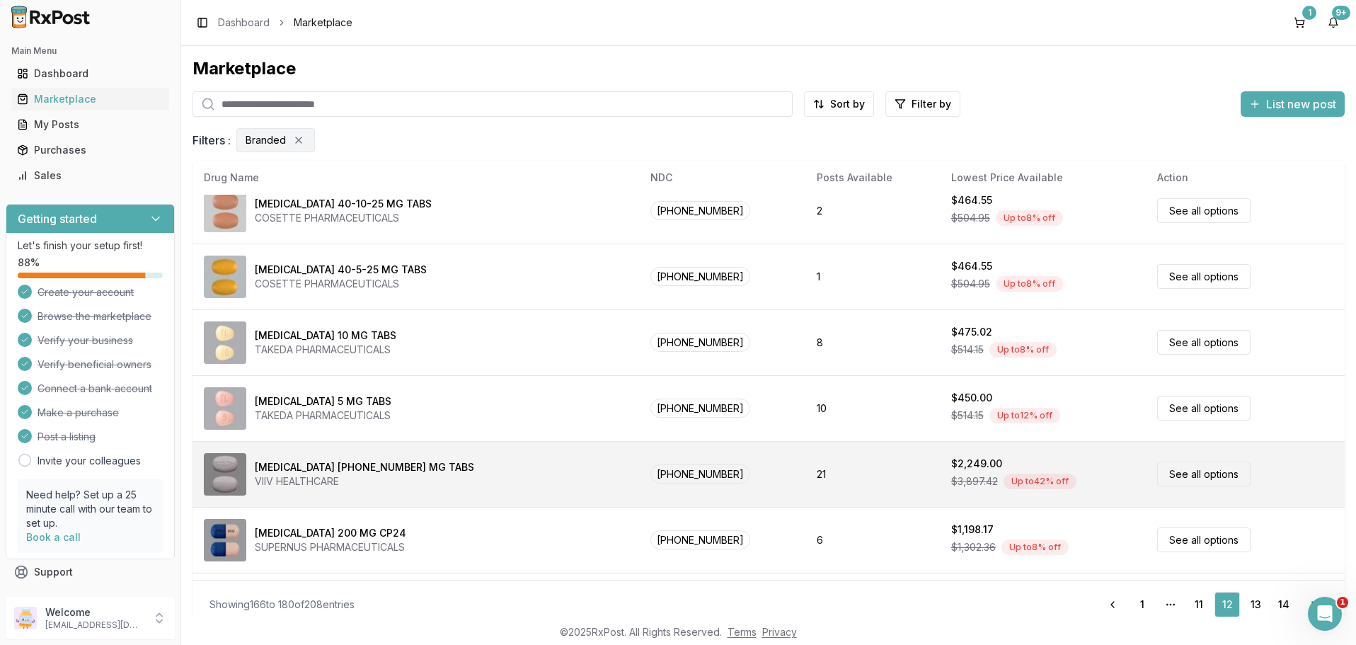
scroll to position [425, 0]
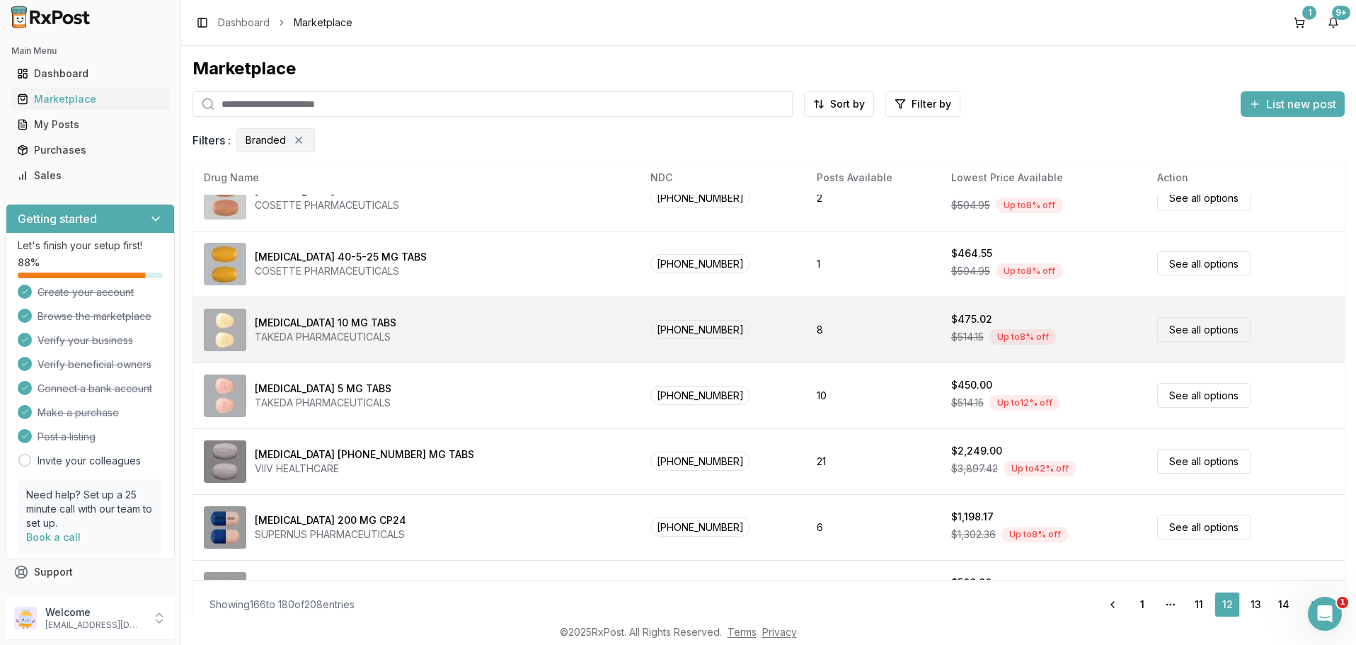
click at [682, 331] on span "[PHONE_NUMBER]" at bounding box center [700, 329] width 100 height 19
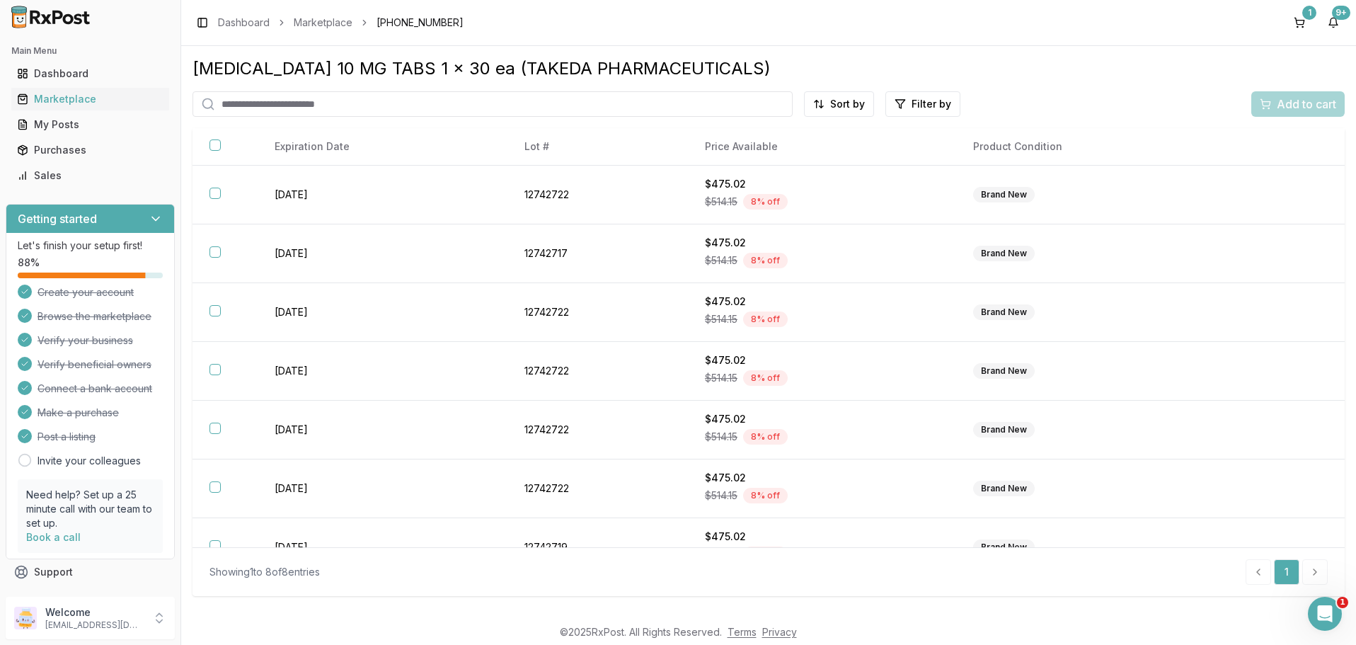
scroll to position [91, 0]
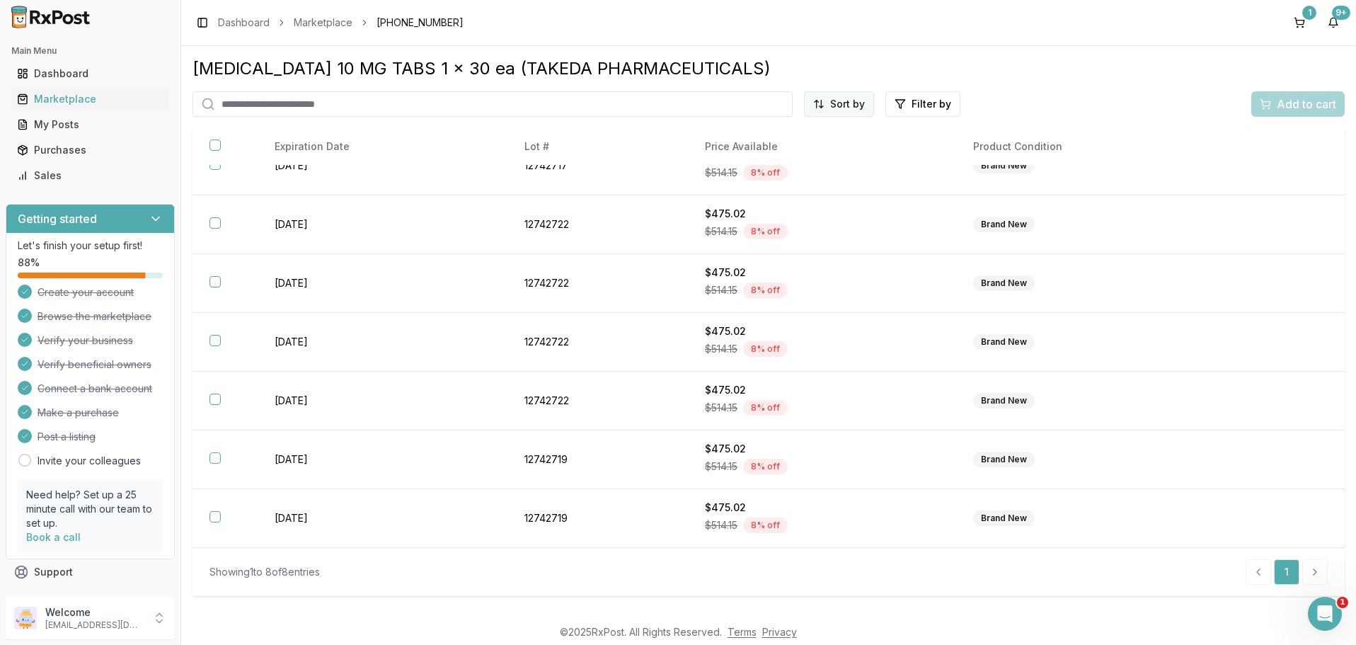
click at [845, 96] on html "Main Menu Dashboard Marketplace My Posts Purchases Sales Getting started Let's …" at bounding box center [678, 322] width 1356 height 645
click at [777, 166] on div "Price (Low to High)" at bounding box center [804, 157] width 134 height 23
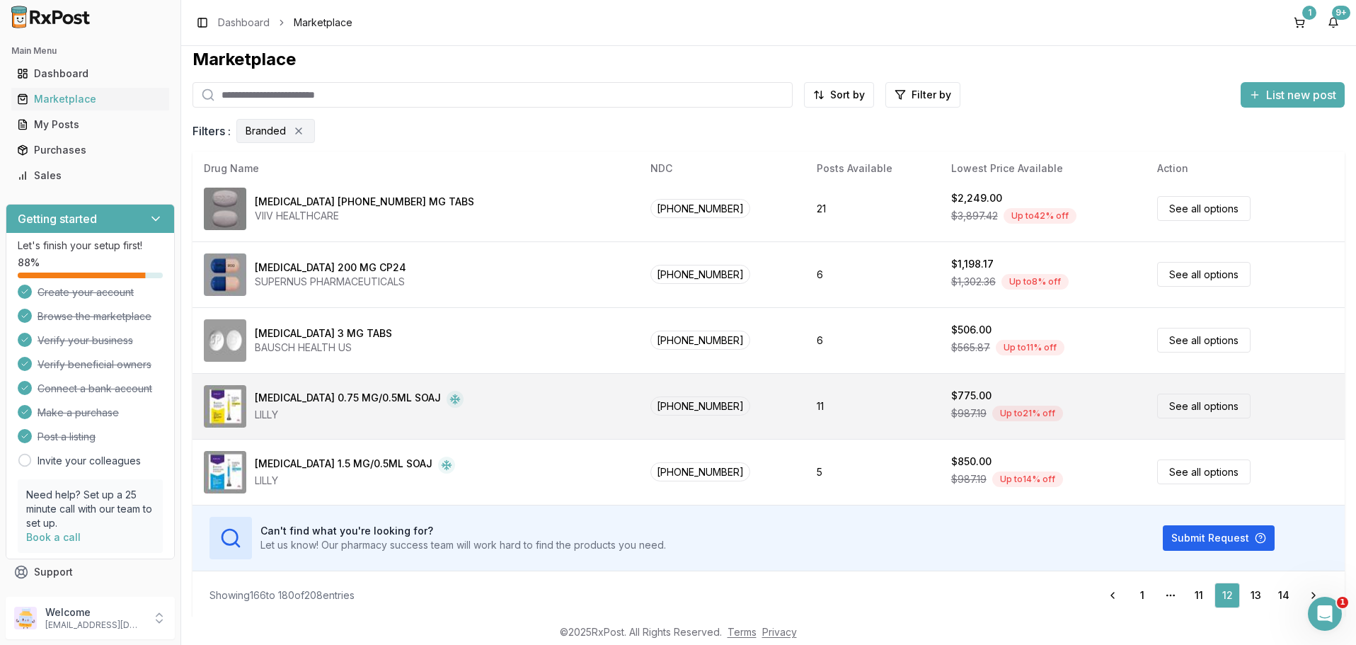
scroll to position [12, 0]
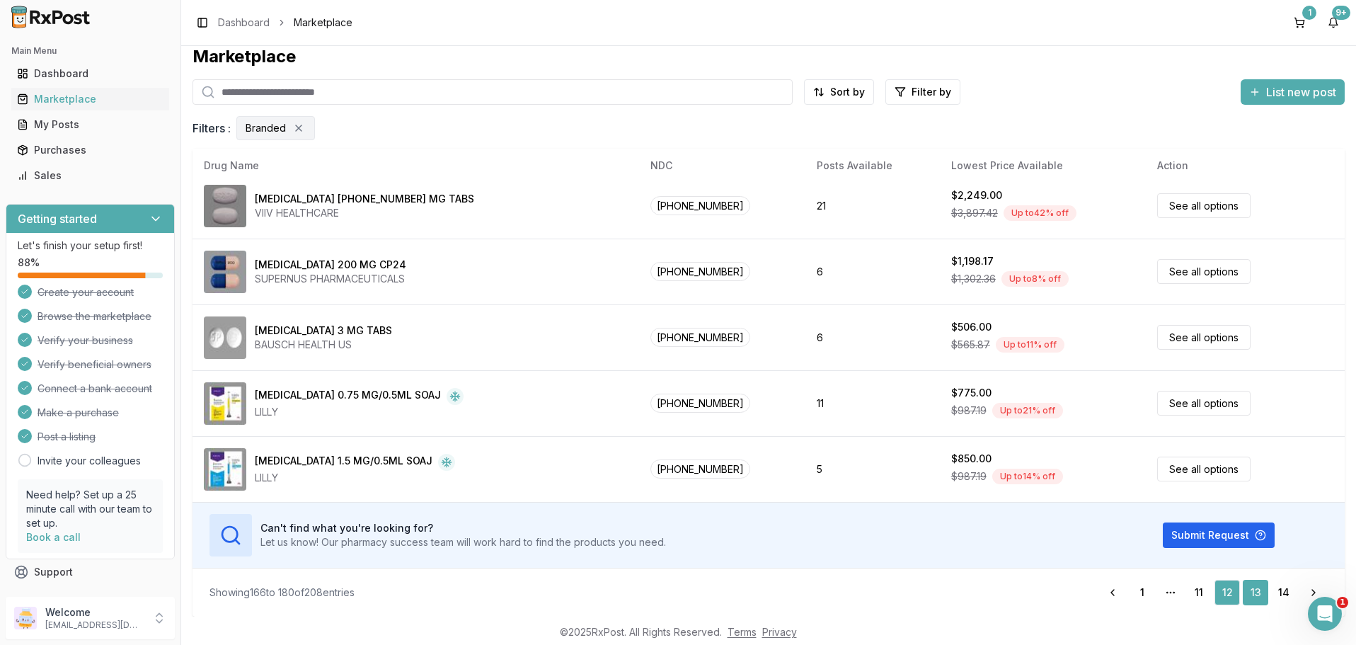
click at [1256, 592] on link "13" at bounding box center [1255, 592] width 25 height 25
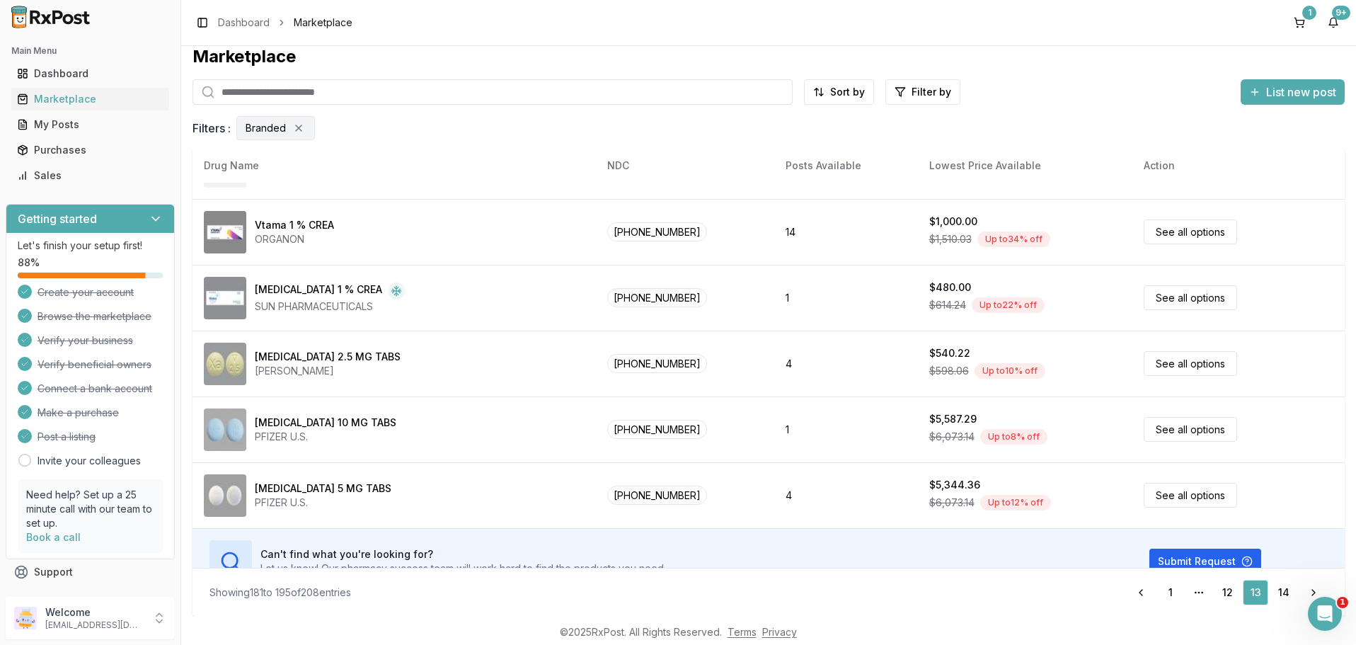
scroll to position [668, 0]
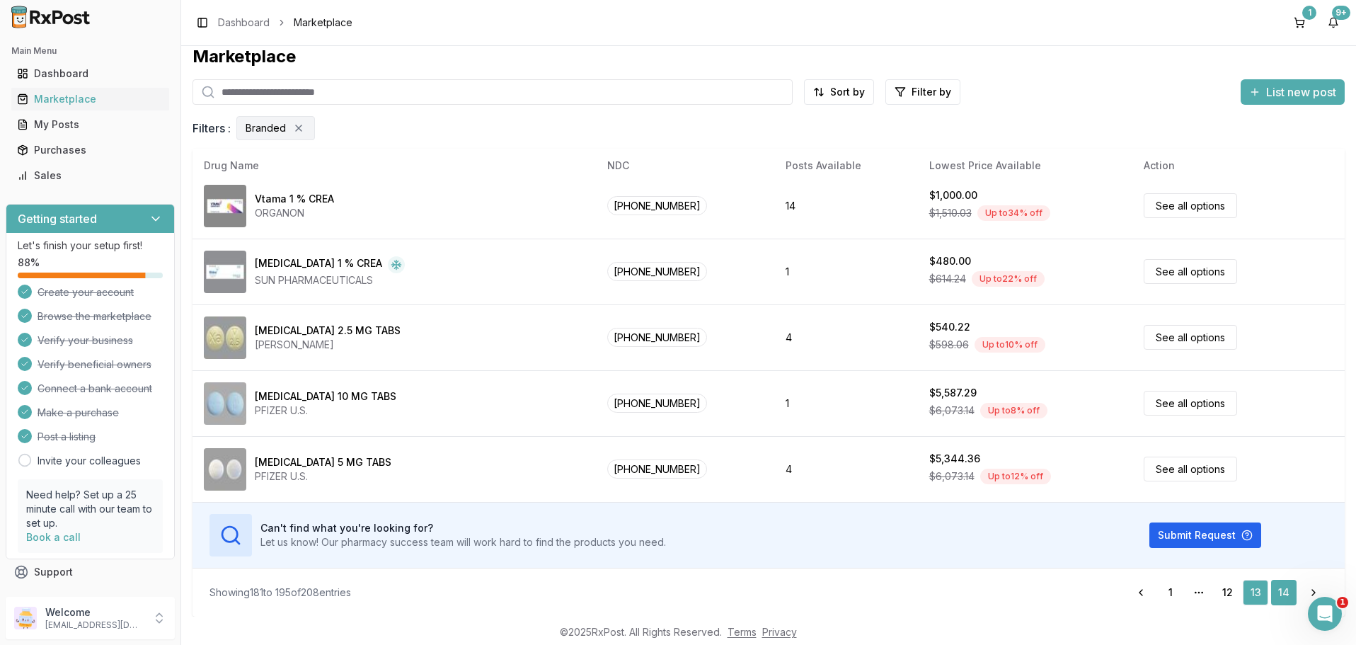
click at [1283, 592] on link "14" at bounding box center [1283, 592] width 25 height 25
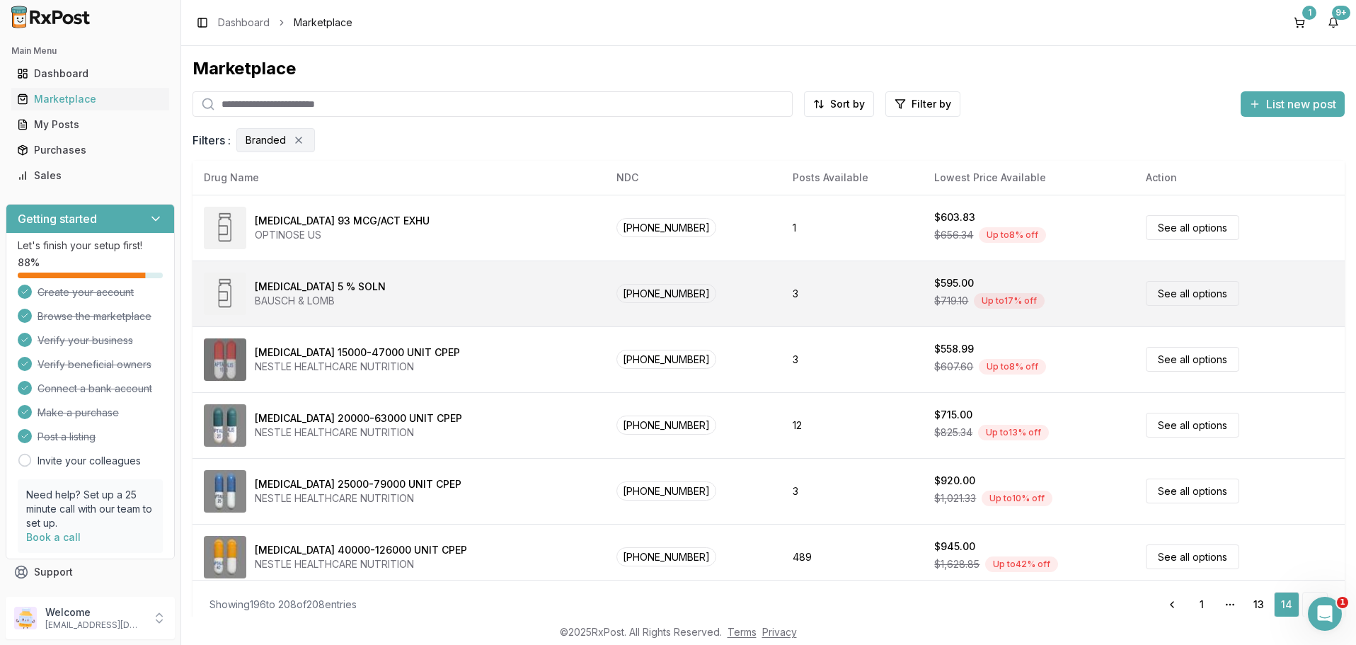
click at [605, 296] on td "[PHONE_NUMBER]" at bounding box center [693, 293] width 176 height 66
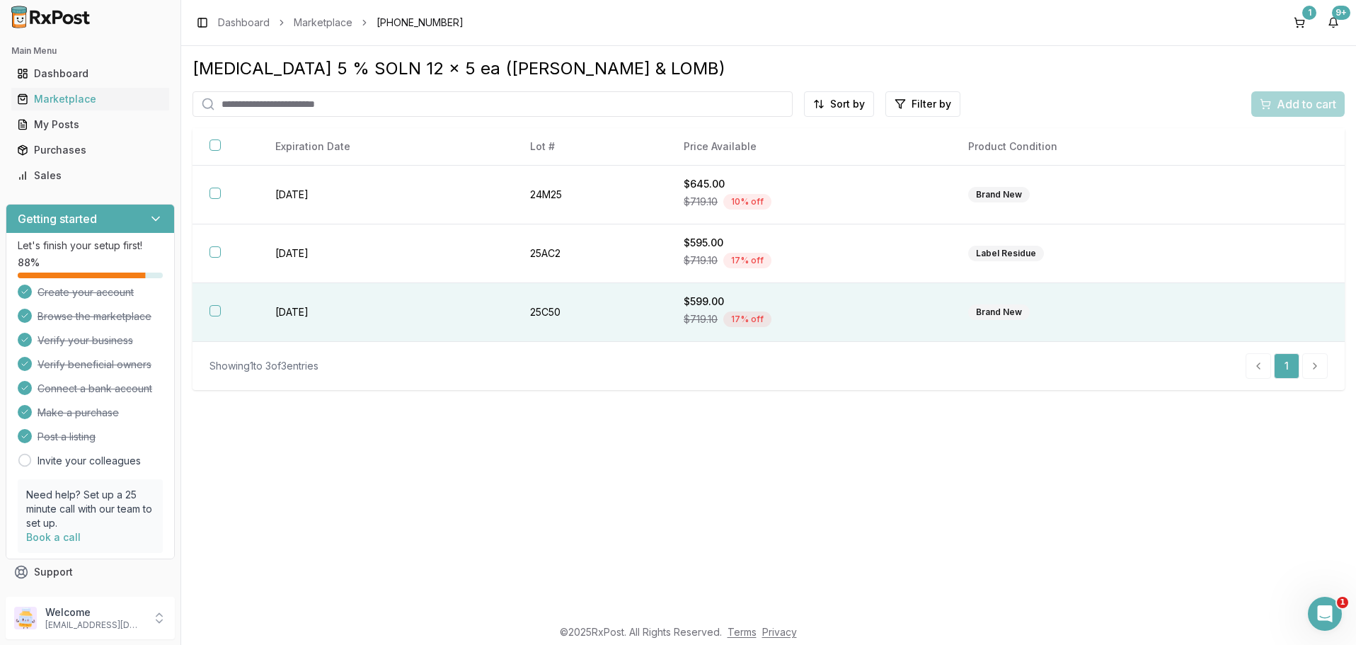
click at [215, 316] on button "button" at bounding box center [214, 310] width 11 height 11
click at [1296, 106] on span "Add to cart" at bounding box center [1306, 104] width 59 height 17
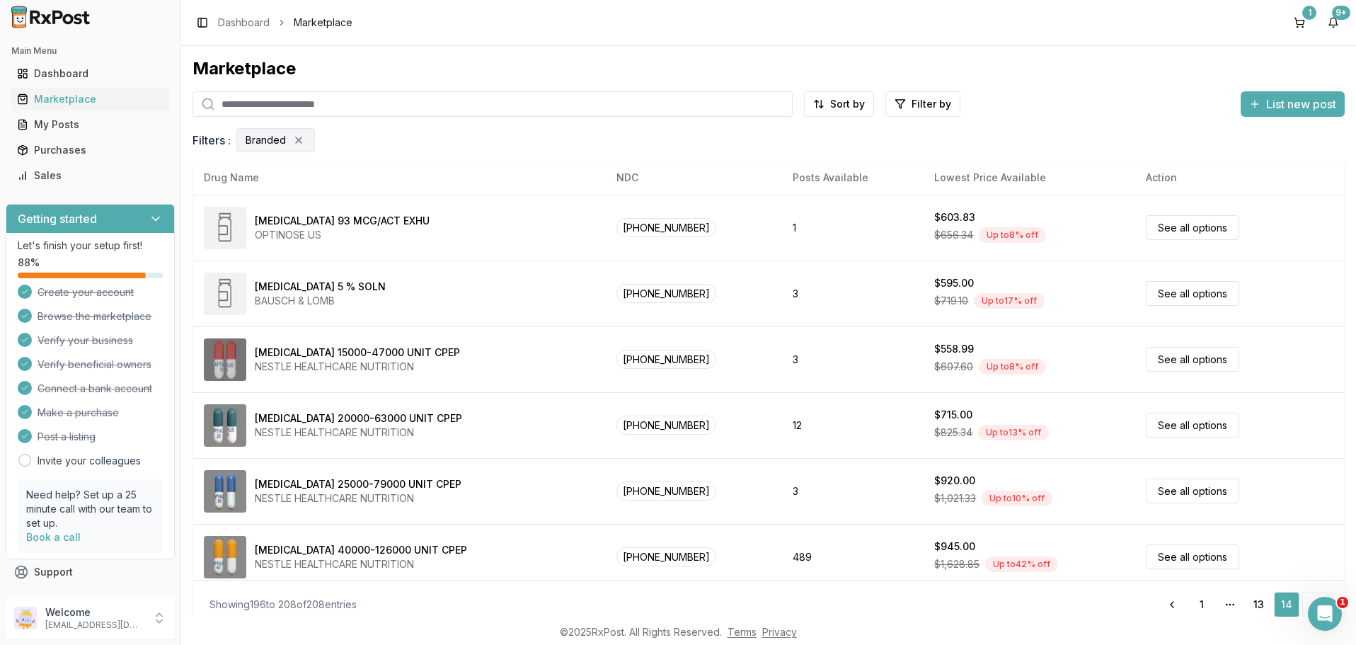
click at [467, 107] on input "search" at bounding box center [492, 103] width 600 height 25
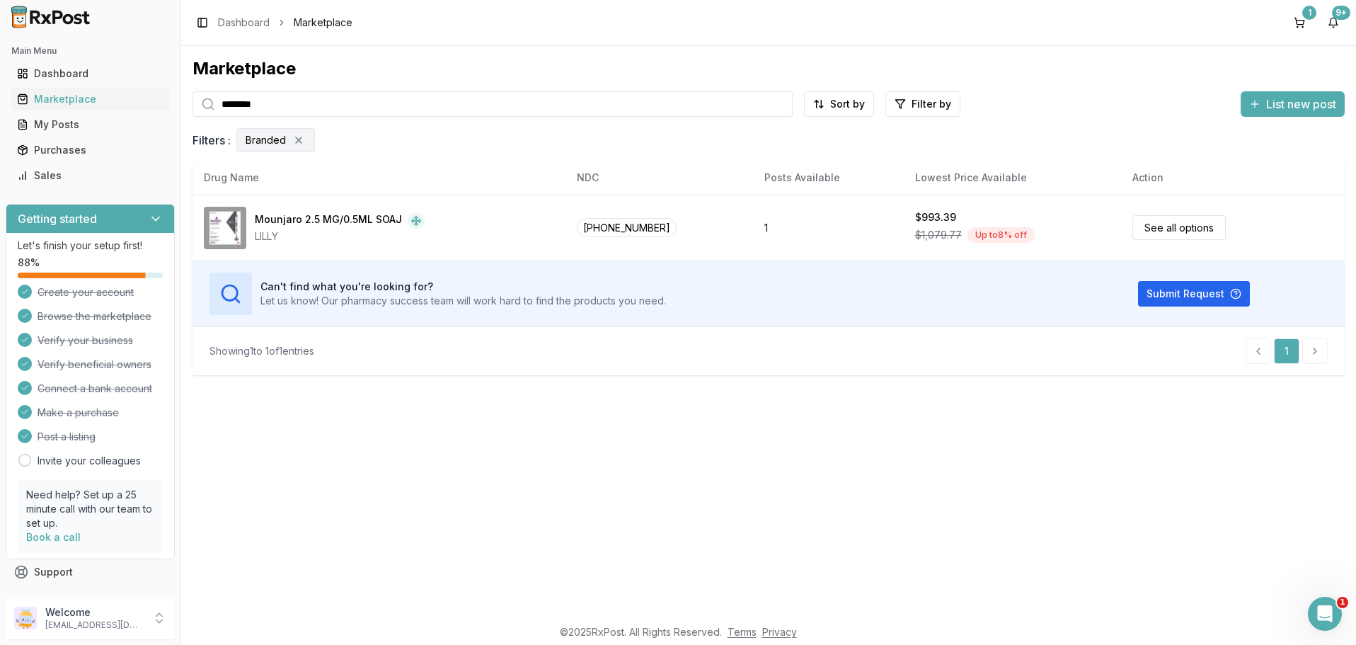
drag, startPoint x: 316, startPoint y: 101, endPoint x: -1, endPoint y: 54, distance: 321.2
click at [192, 91] on input "********" at bounding box center [492, 103] width 600 height 25
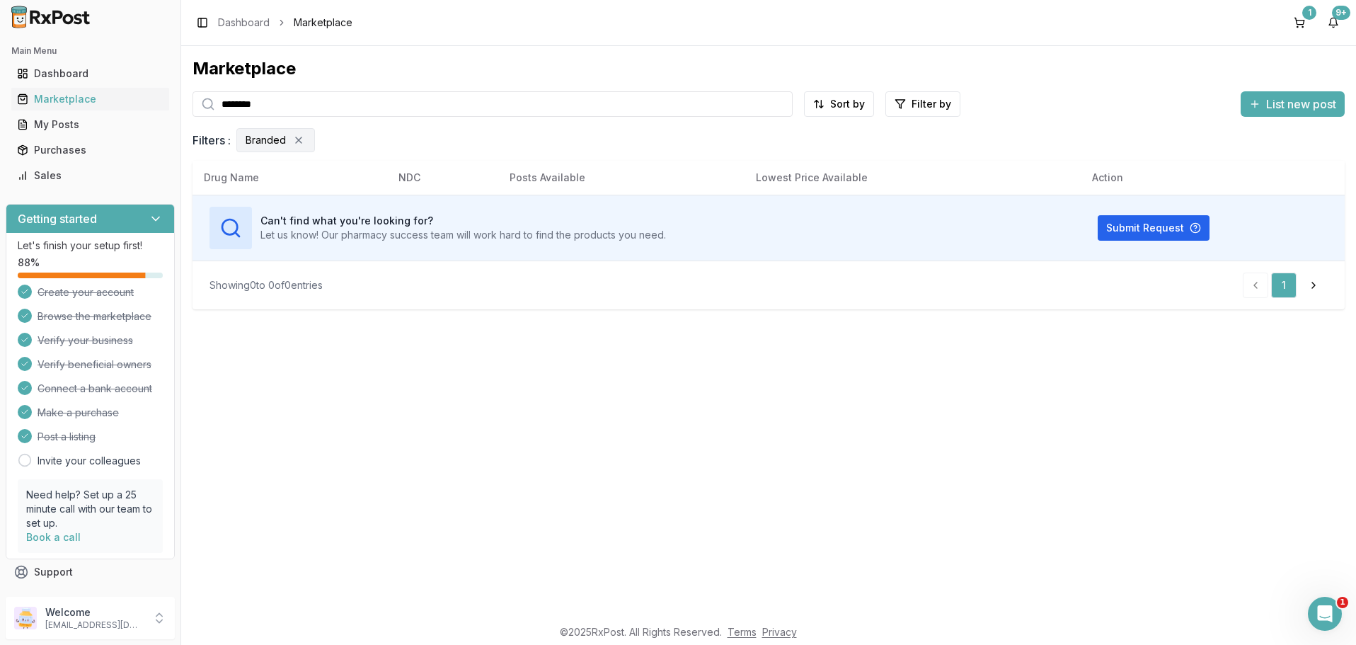
type input "********"
click at [1139, 225] on button "Submit Request" at bounding box center [1154, 227] width 112 height 25
click at [50, 71] on div "Dashboard" at bounding box center [90, 74] width 146 height 14
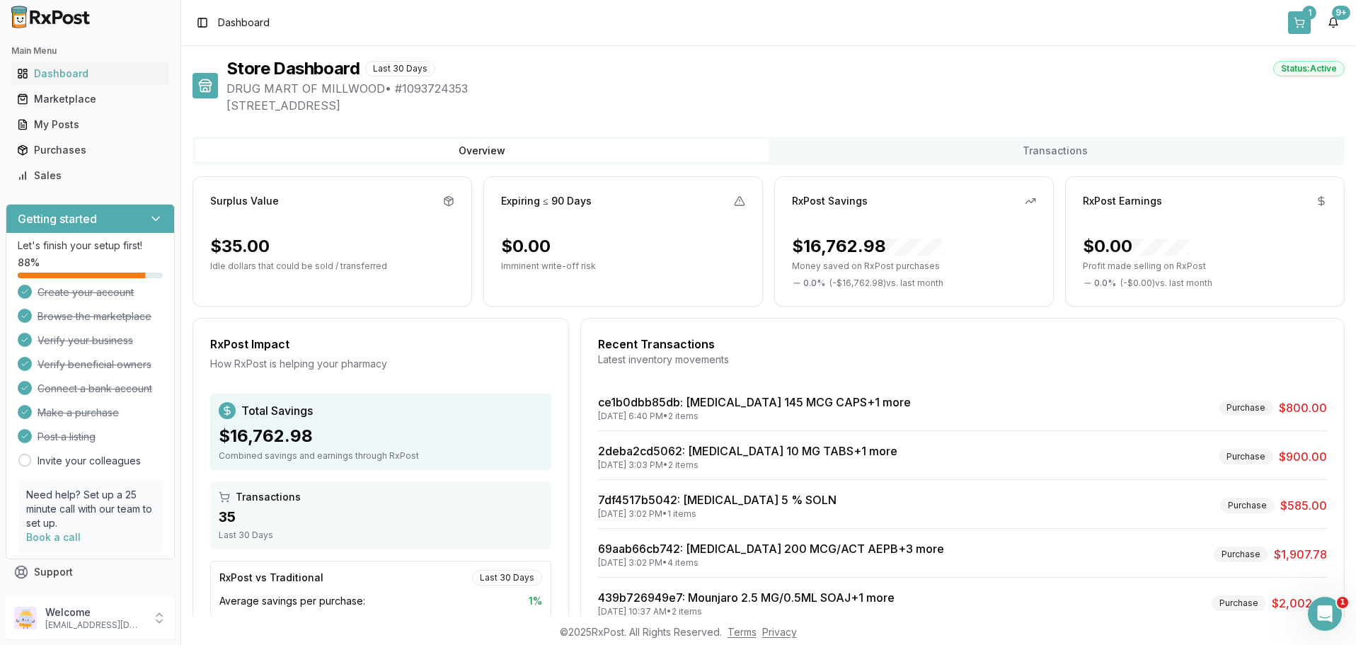
click at [1299, 17] on button "1" at bounding box center [1299, 22] width 23 height 23
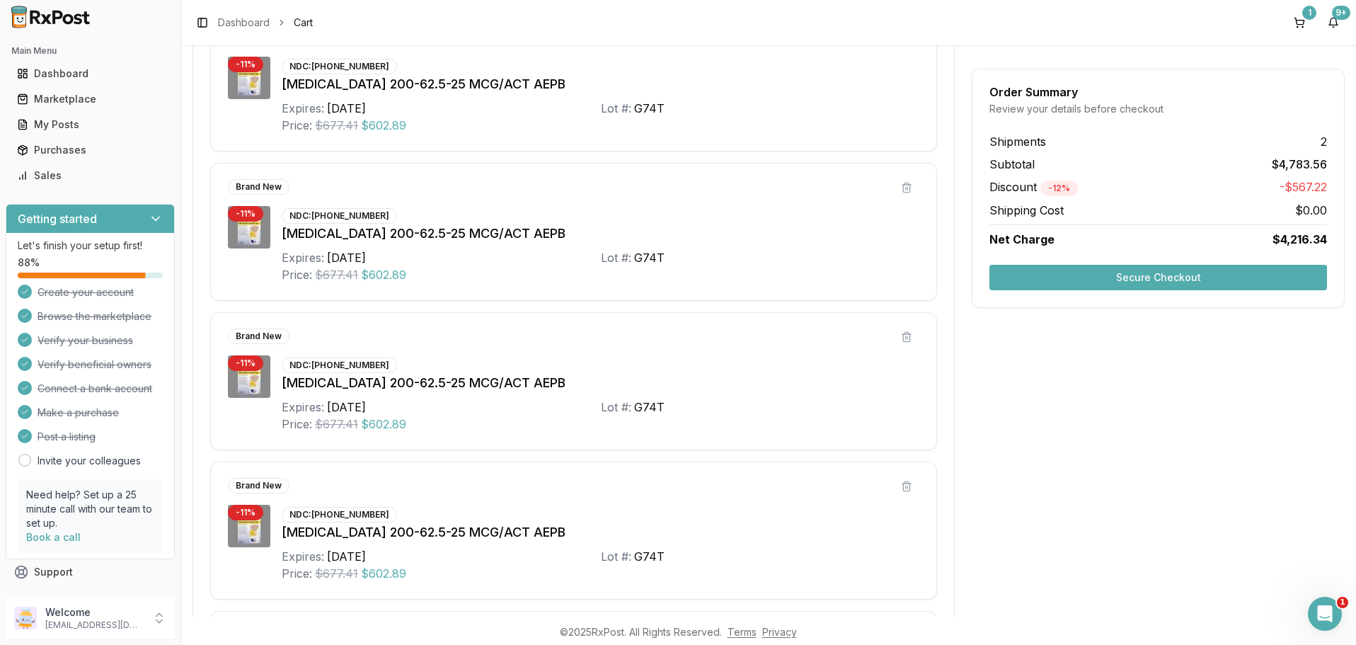
scroll to position [764, 0]
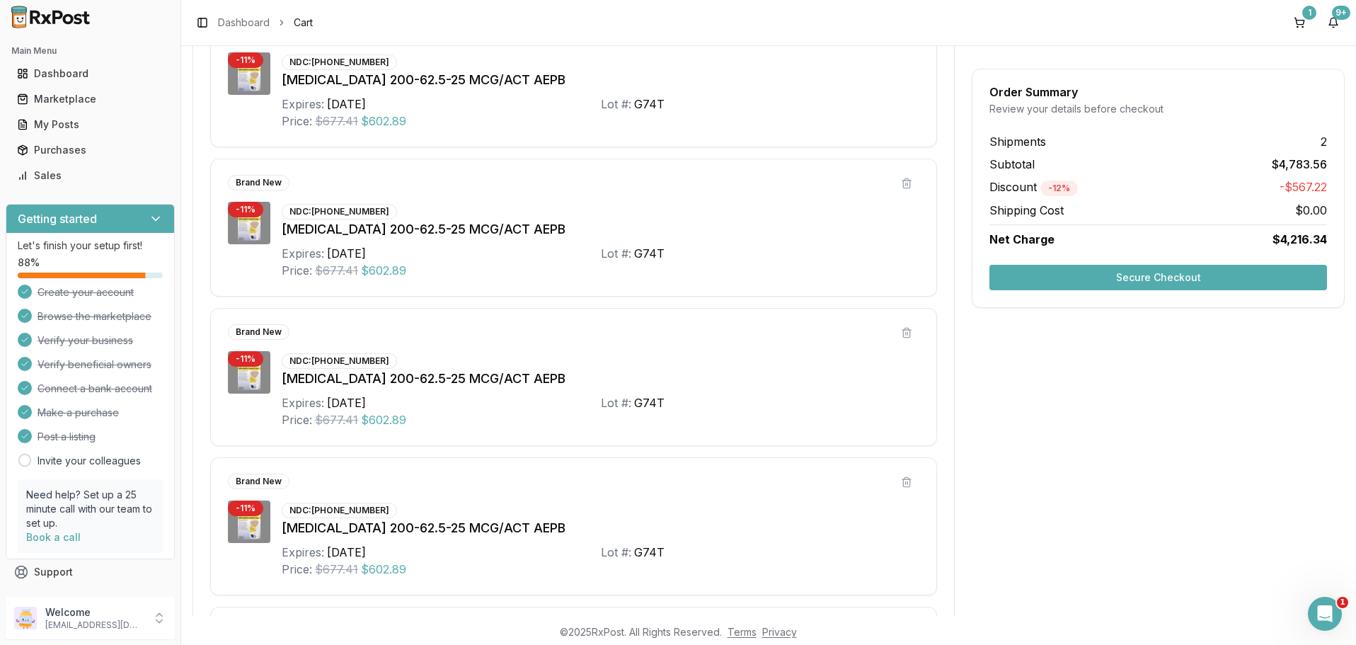
click at [1157, 277] on button "Secure Checkout" at bounding box center [1158, 277] width 338 height 25
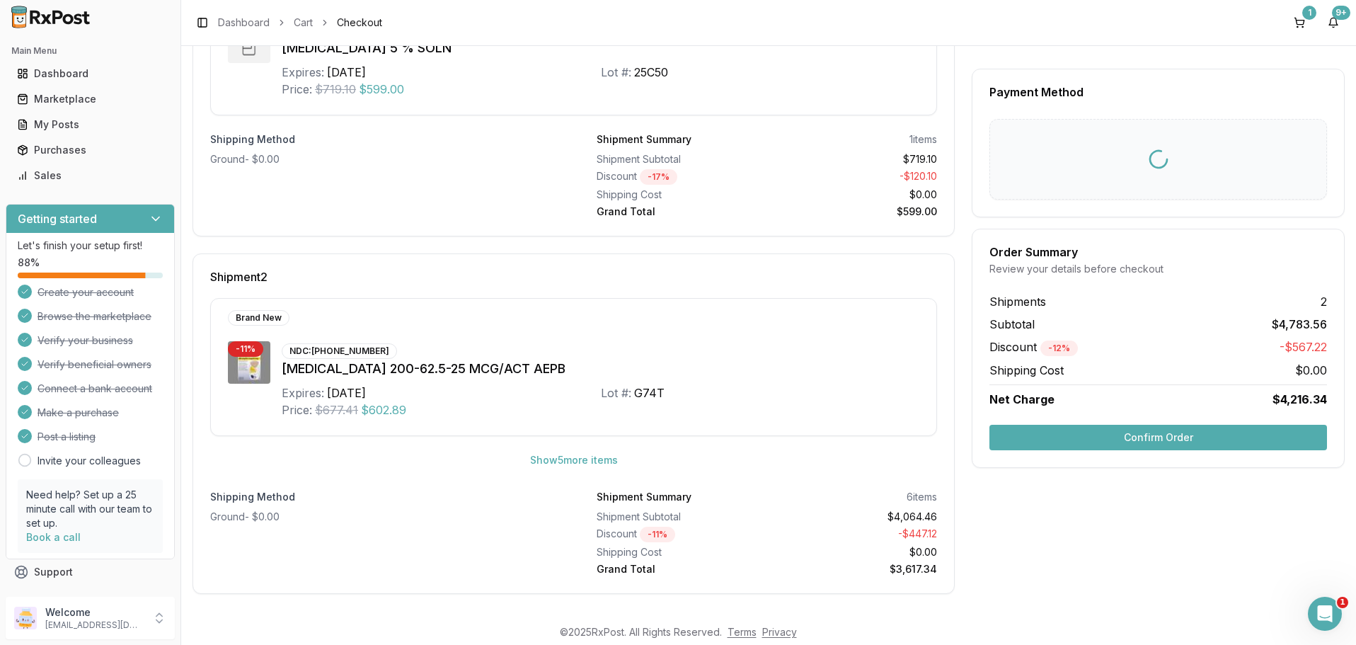
scroll to position [11, 0]
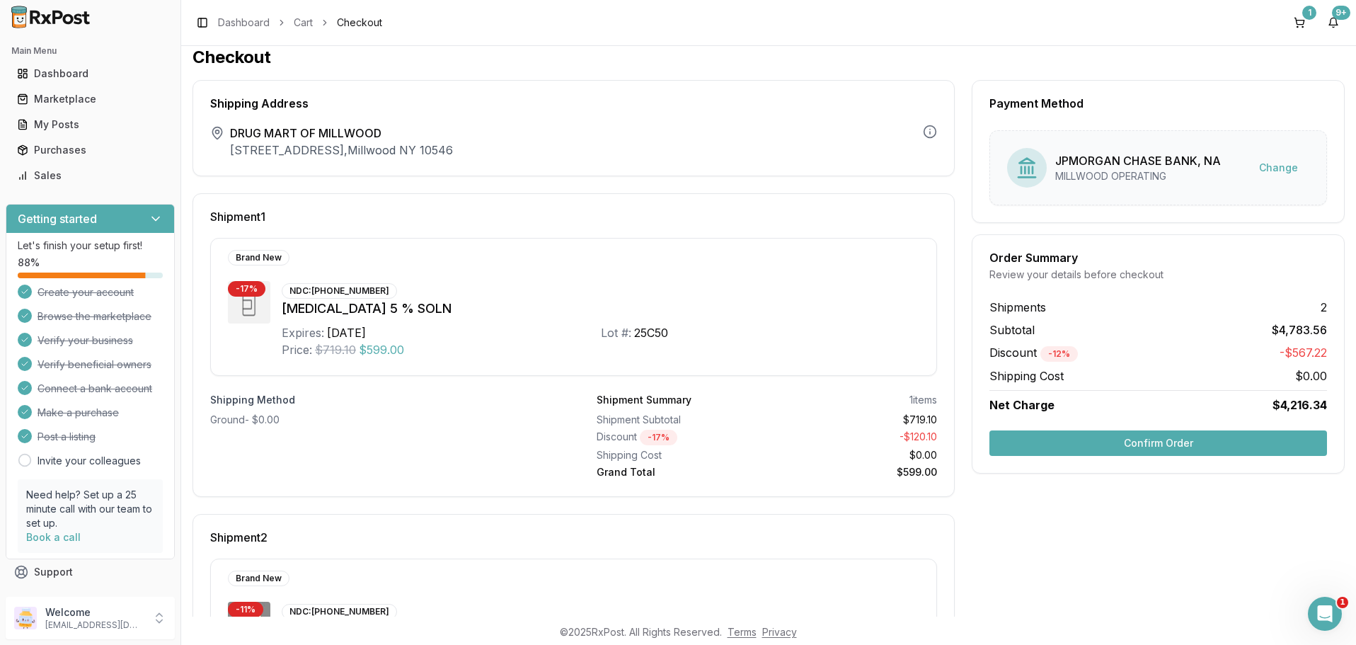
click at [1148, 438] on button "Confirm Order" at bounding box center [1158, 442] width 338 height 25
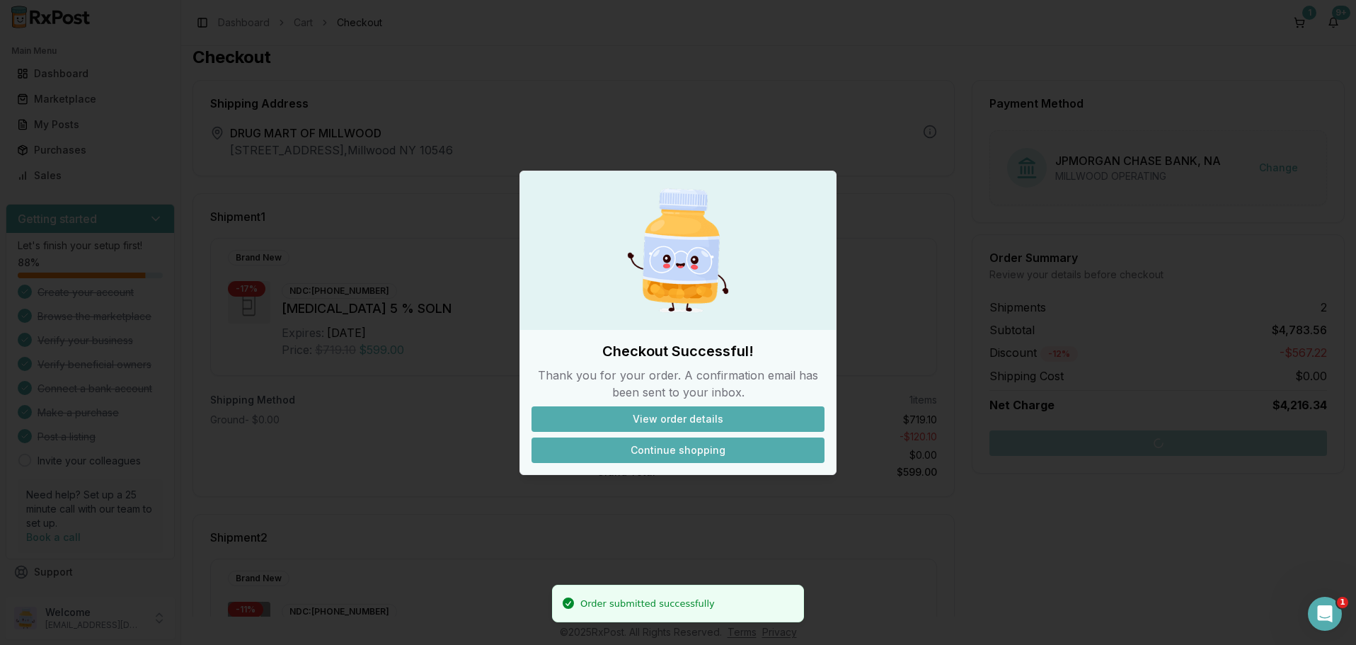
click at [664, 451] on button "Continue shopping" at bounding box center [677, 449] width 293 height 25
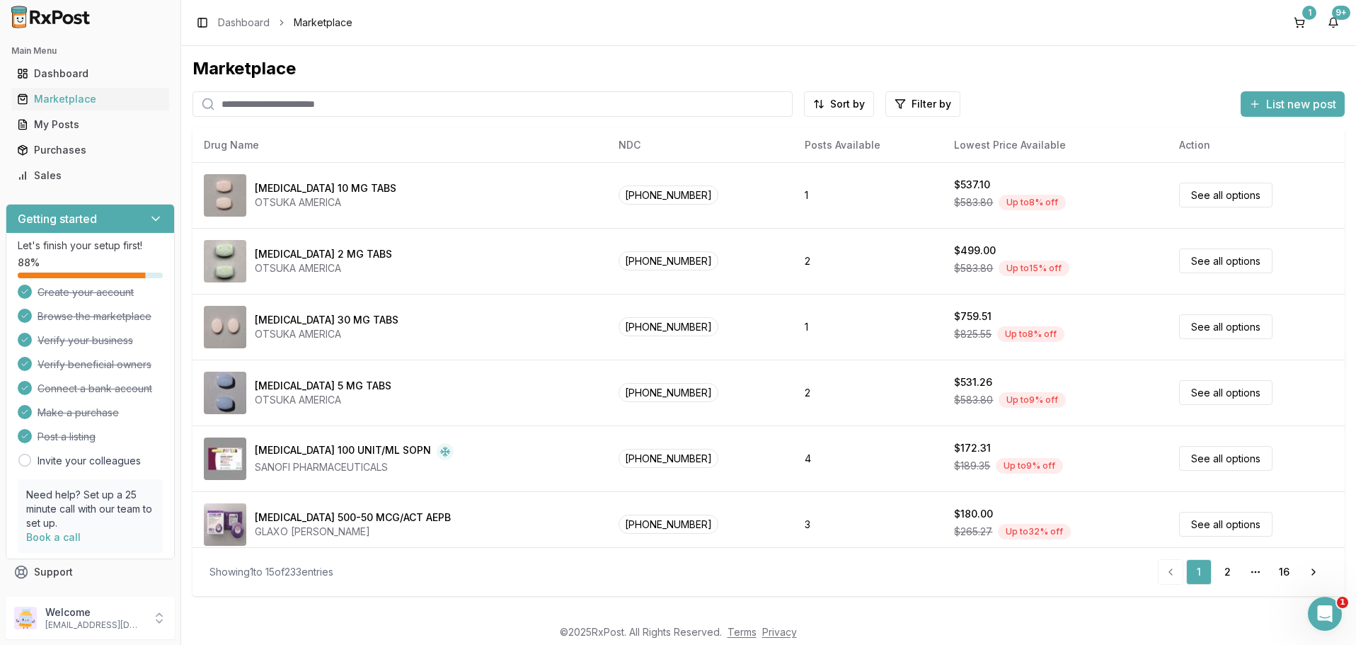
click at [296, 103] on input "search" at bounding box center [492, 103] width 600 height 25
type input "********"
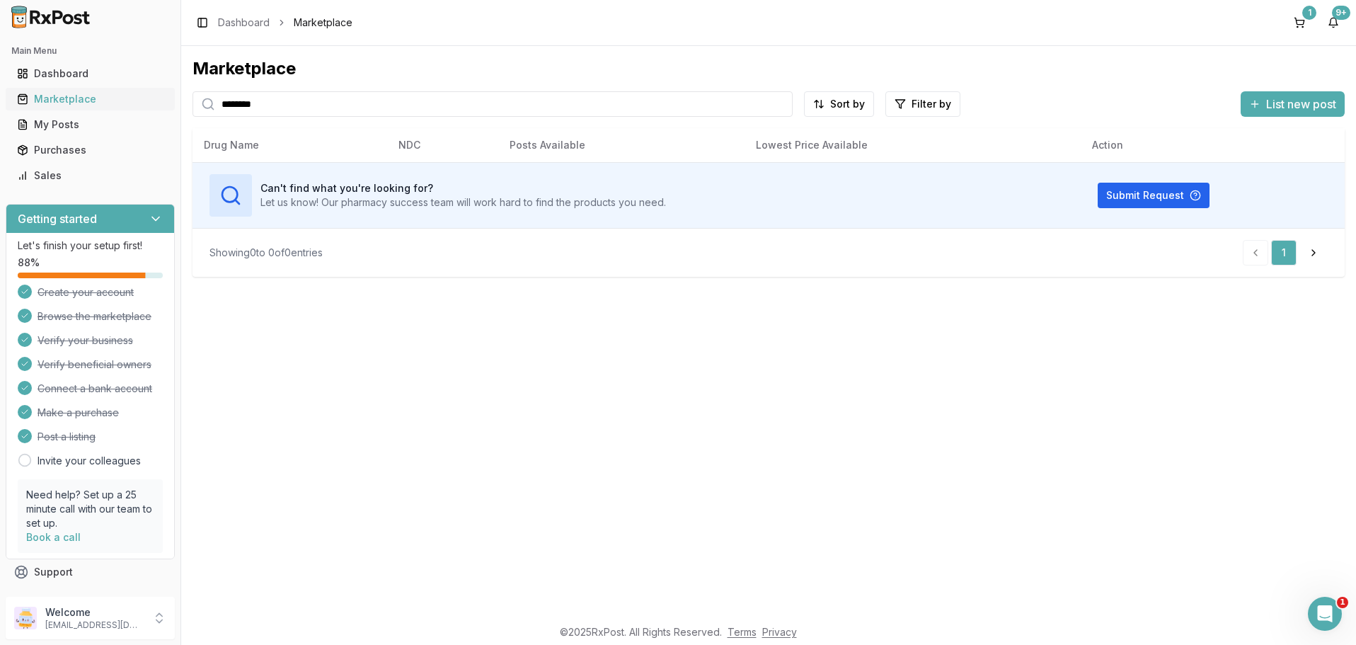
click at [73, 98] on div "Marketplace" at bounding box center [90, 99] width 146 height 14
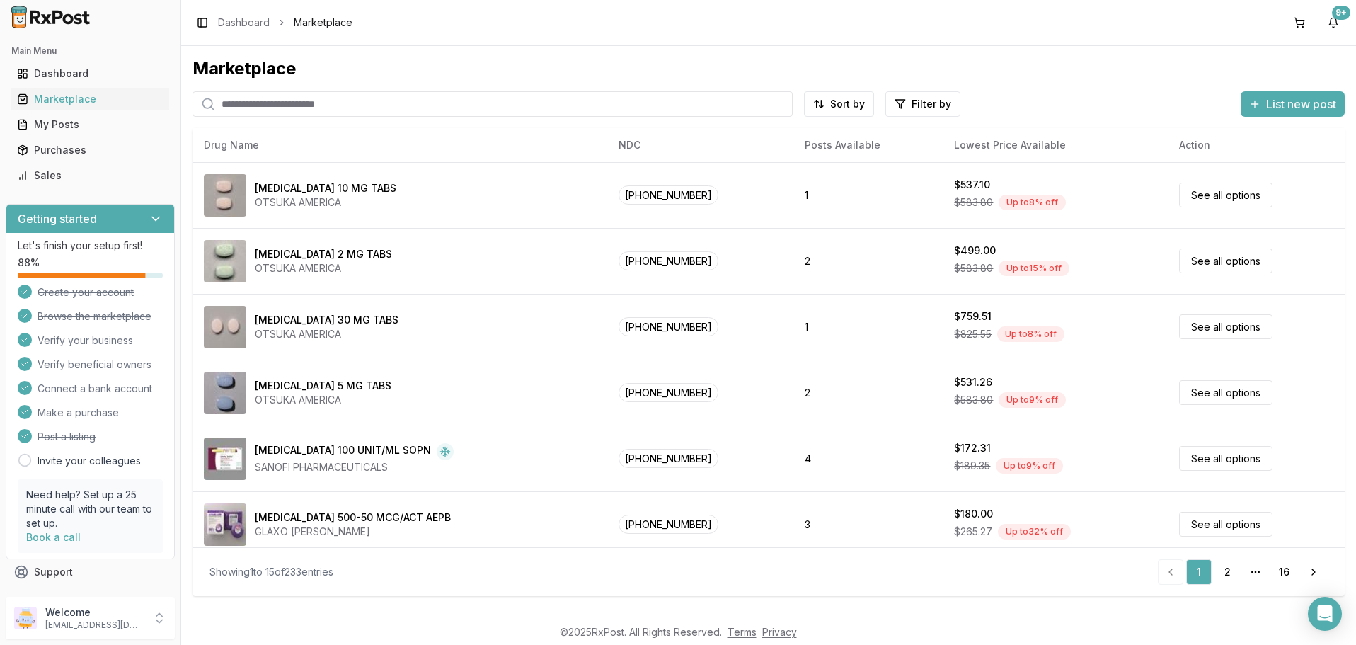
click at [292, 101] on input "search" at bounding box center [492, 103] width 600 height 25
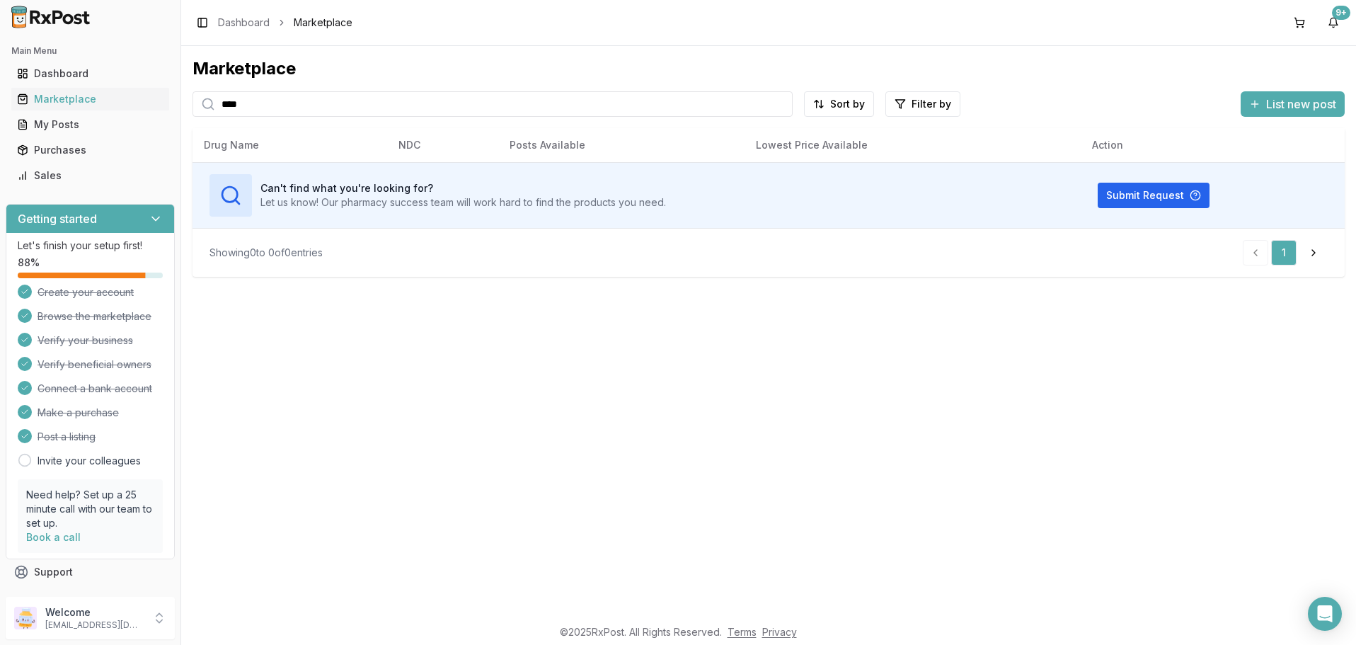
drag, startPoint x: 289, startPoint y: 110, endPoint x: -1, endPoint y: 95, distance: 290.5
click at [192, 95] on input "****" at bounding box center [492, 103] width 600 height 25
type input "****"
click at [64, 101] on div "Marketplace" at bounding box center [90, 99] width 146 height 14
